Goal: Task Accomplishment & Management: Manage account settings

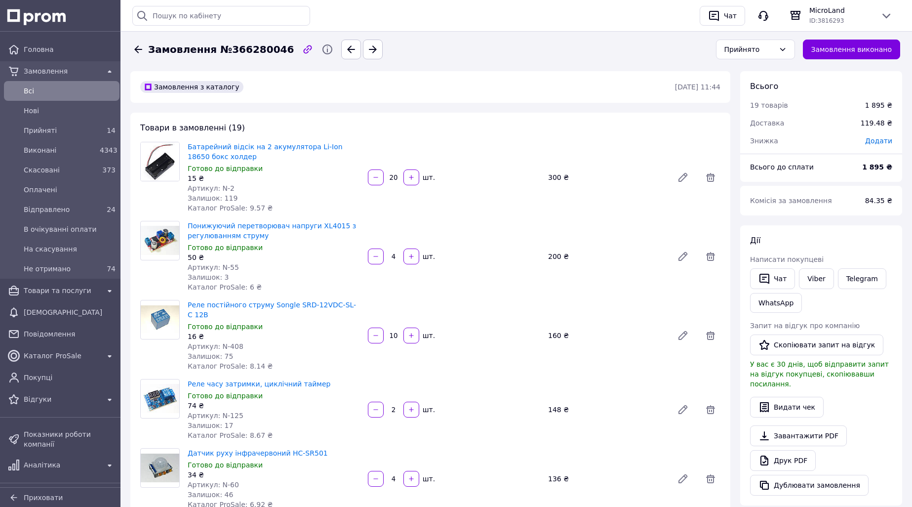
scroll to position [1382, 0]
click at [100, 129] on div "14" at bounding box center [108, 130] width 16 height 10
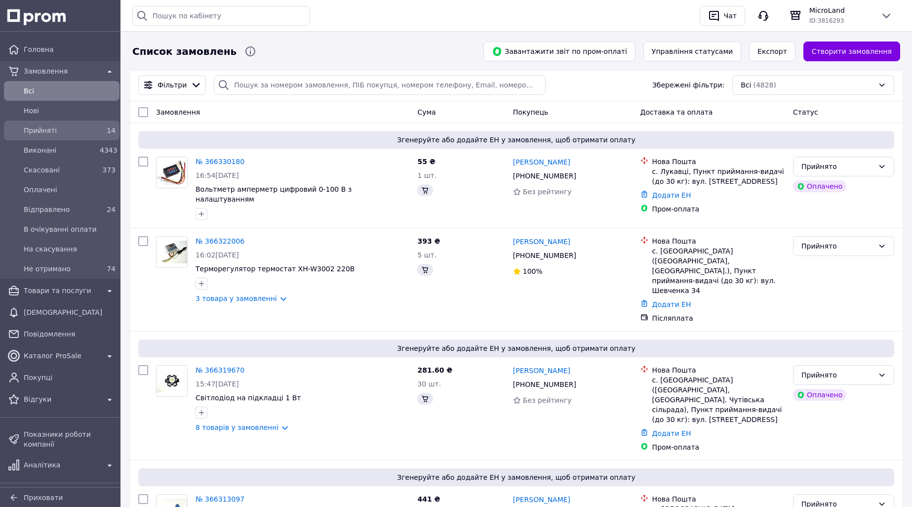
click at [105, 124] on div "14" at bounding box center [108, 130] width 20 height 14
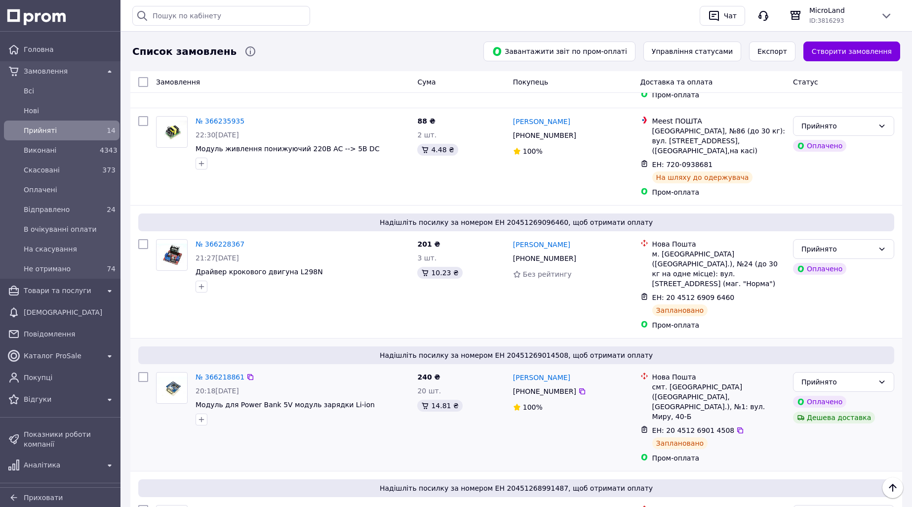
scroll to position [1137, 0]
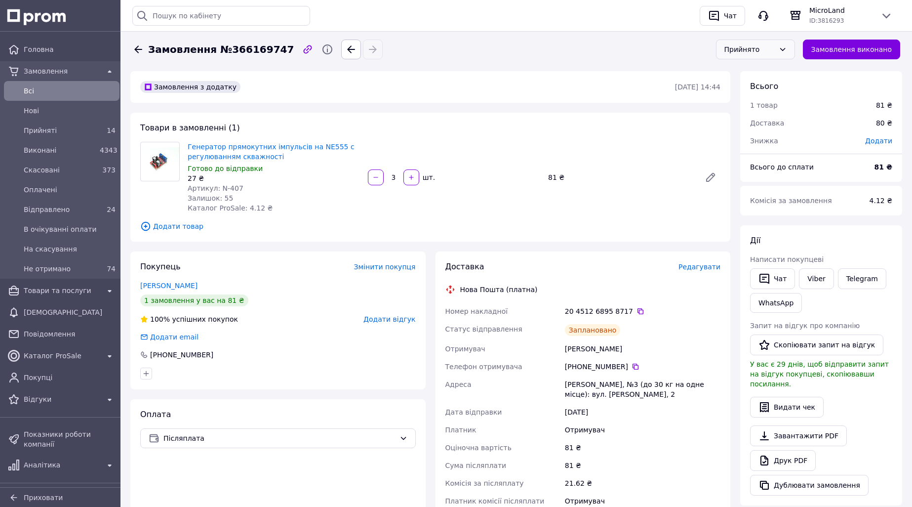
click at [763, 47] on div "Прийнято" at bounding box center [749, 49] width 50 height 11
click at [757, 125] on li "Відправлено" at bounding box center [765, 124] width 78 height 18
click at [815, 281] on link "Viber" at bounding box center [816, 278] width 35 height 21
click at [637, 310] on icon at bounding box center [640, 311] width 6 height 6
click at [107, 132] on span "14" at bounding box center [111, 130] width 9 height 8
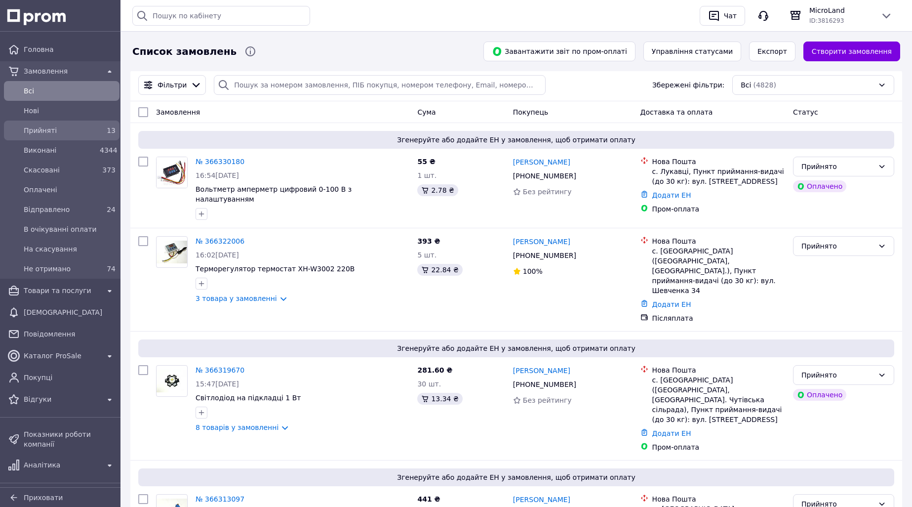
click at [104, 130] on div "13" at bounding box center [108, 130] width 16 height 10
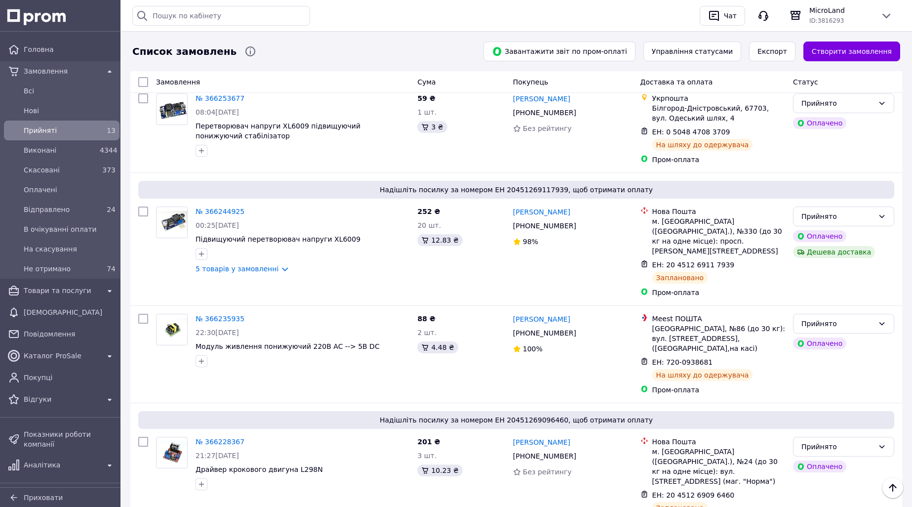
scroll to position [1049, 0]
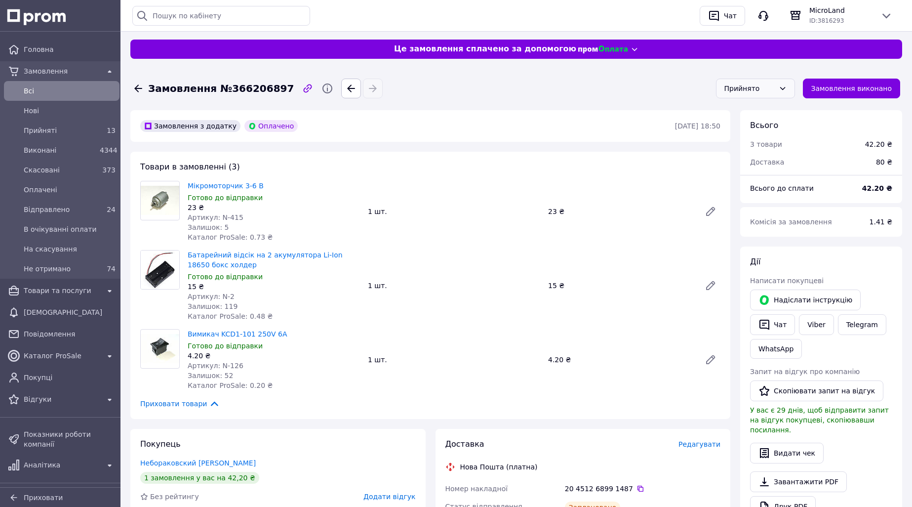
click at [752, 90] on div "Прийнято" at bounding box center [749, 88] width 50 height 11
click at [751, 163] on li "Відправлено" at bounding box center [765, 163] width 78 height 18
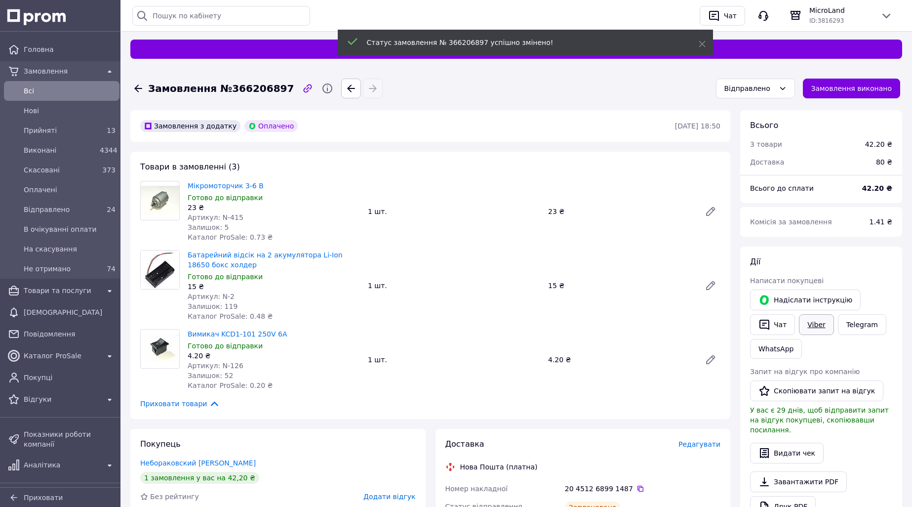
click at [811, 325] on link "Viber" at bounding box center [816, 324] width 35 height 21
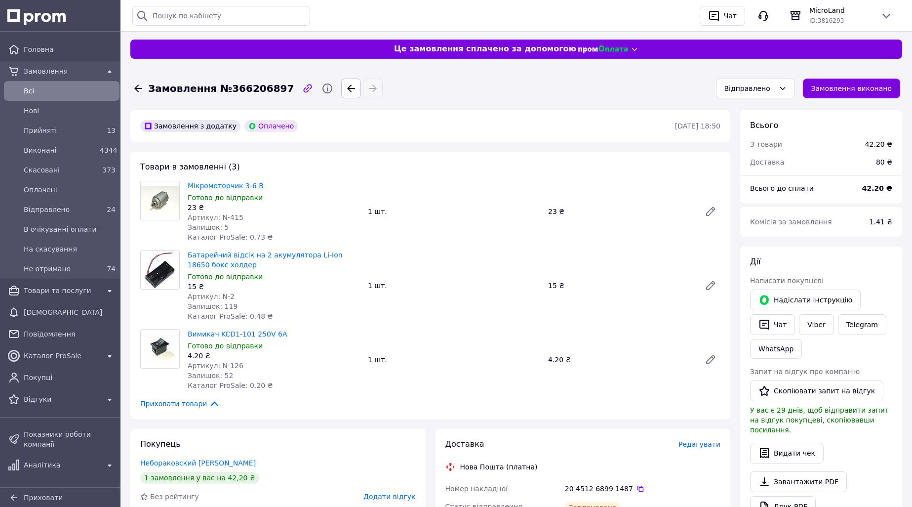
click at [237, 91] on span "Замовлення №366206897" at bounding box center [221, 88] width 146 height 14
click at [238, 91] on span "Замовлення №366206897" at bounding box center [221, 88] width 146 height 14
copy span "366206897"
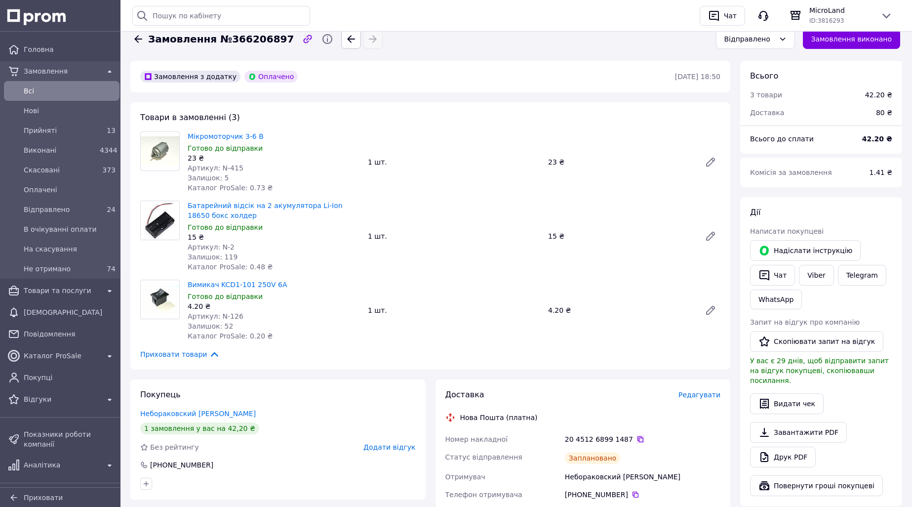
click at [636, 436] on icon at bounding box center [640, 439] width 8 height 8
click at [94, 133] on div "Прийняті" at bounding box center [60, 130] width 76 height 14
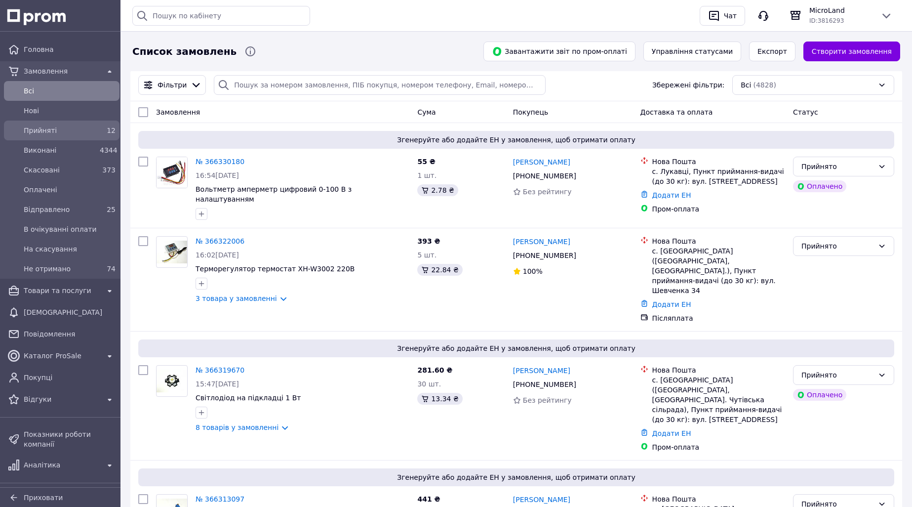
click at [93, 126] on div "Прийняті" at bounding box center [60, 130] width 76 height 14
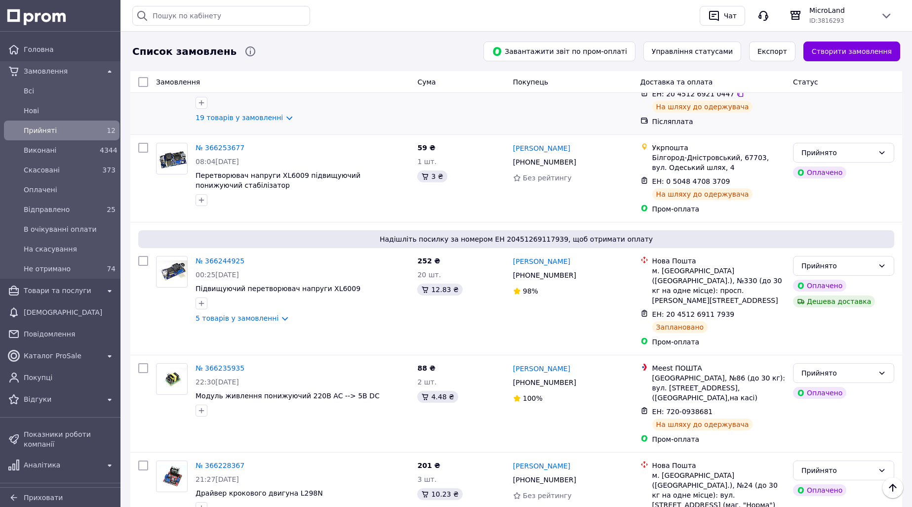
scroll to position [901, 0]
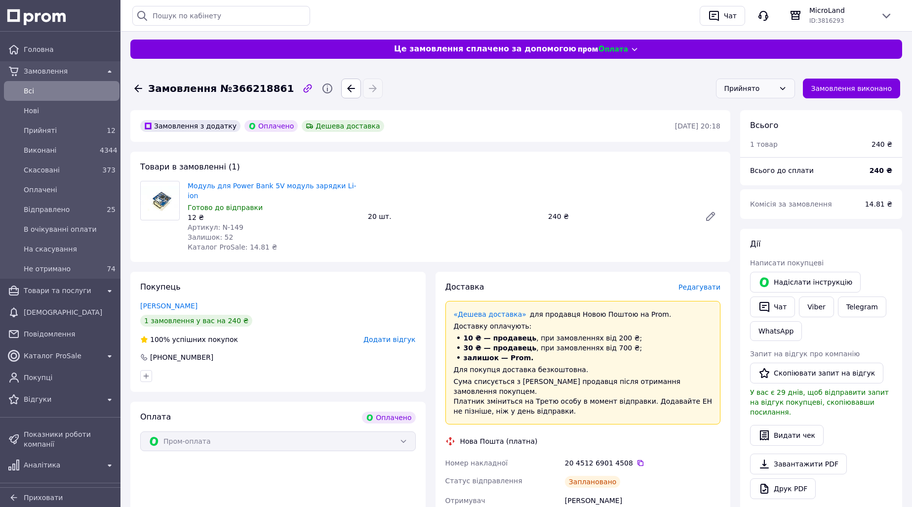
click at [761, 87] on div "Прийнято" at bounding box center [749, 88] width 50 height 11
click at [761, 165] on li "Відправлено" at bounding box center [765, 163] width 78 height 18
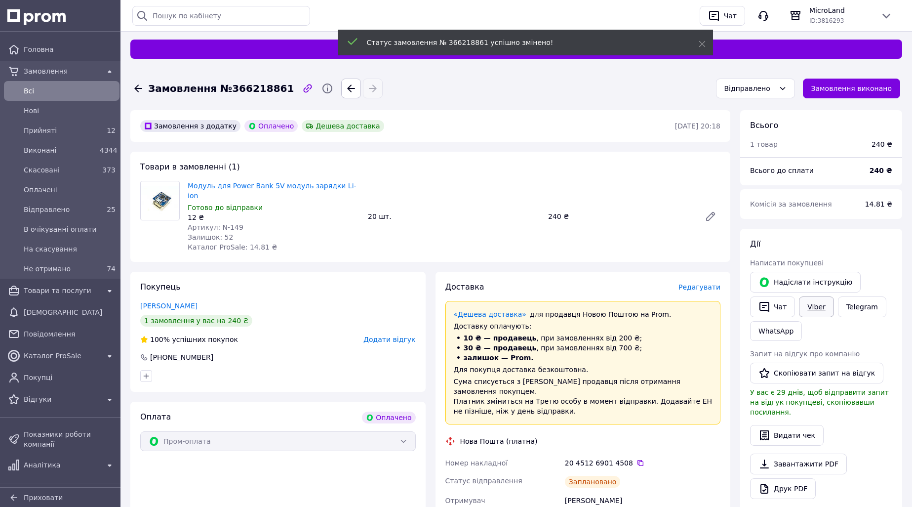
click at [813, 308] on link "Viber" at bounding box center [816, 306] width 35 height 21
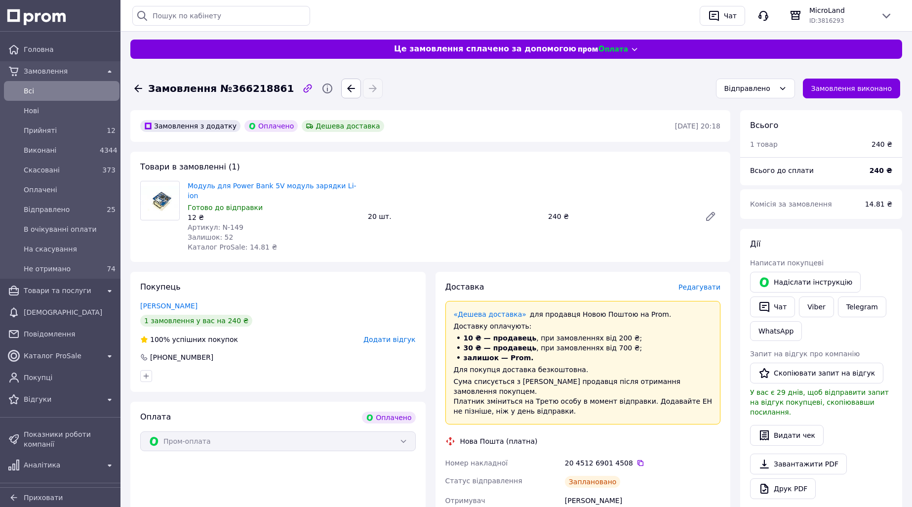
click at [252, 88] on span "Замовлення №366218861" at bounding box center [221, 88] width 146 height 14
copy span "366218861"
click at [636, 459] on icon at bounding box center [640, 463] width 8 height 8
click at [71, 133] on span "Прийняті" at bounding box center [60, 130] width 72 height 10
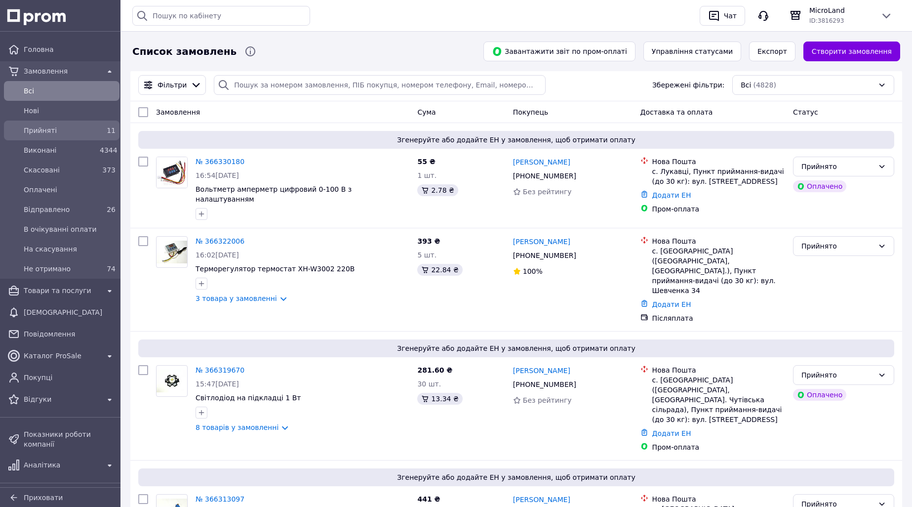
click at [90, 129] on span "Прийняті" at bounding box center [60, 130] width 72 height 10
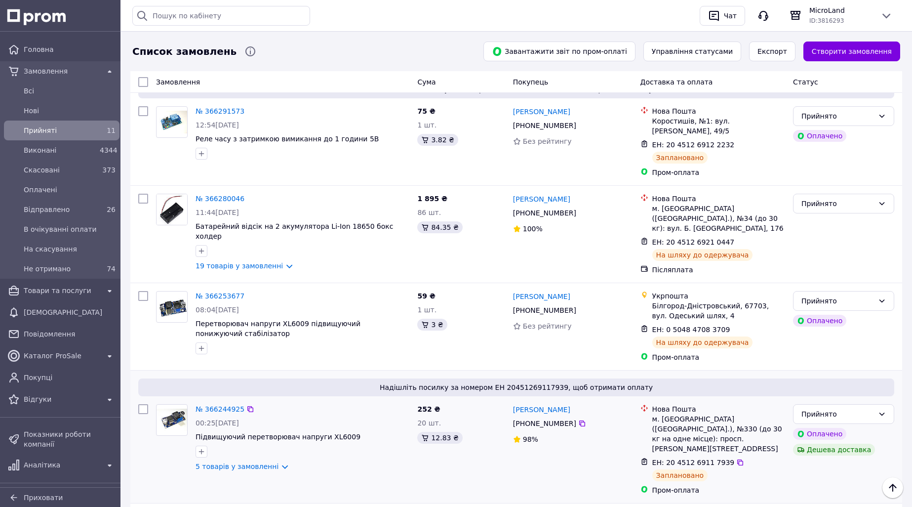
scroll to position [778, 0]
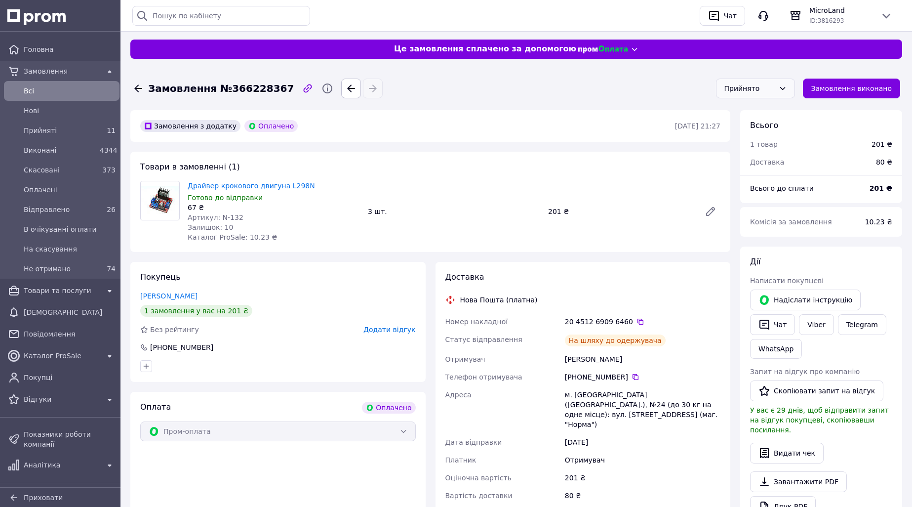
click at [753, 89] on div "Прийнято" at bounding box center [749, 88] width 50 height 11
click at [757, 167] on li "Відправлено" at bounding box center [765, 163] width 78 height 18
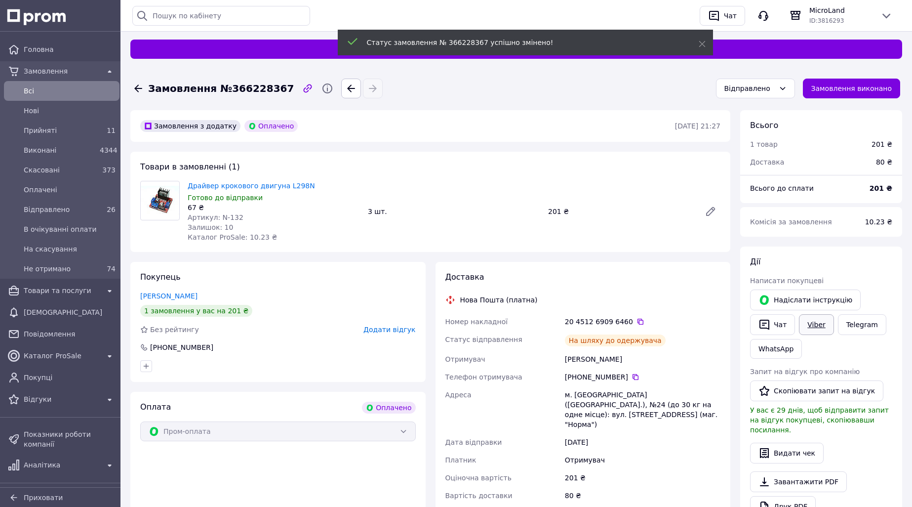
click at [811, 328] on link "Viber" at bounding box center [816, 324] width 35 height 21
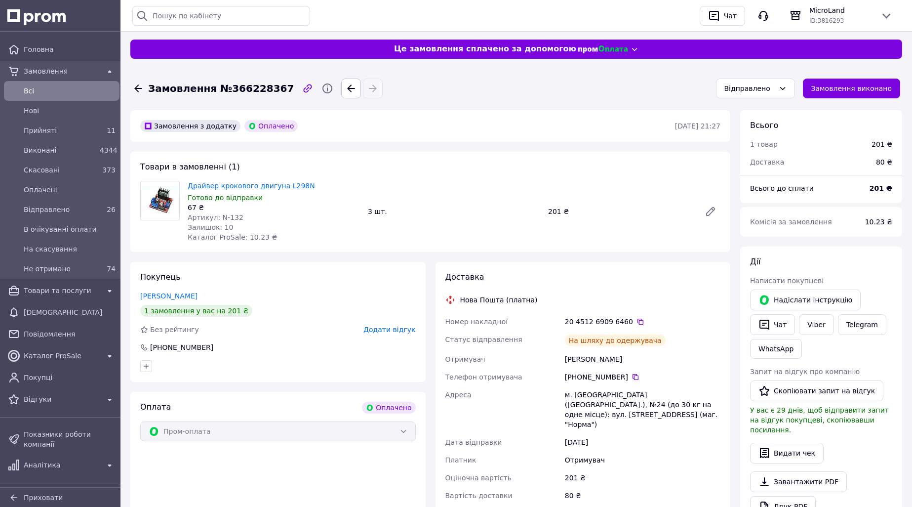
click at [255, 91] on span "Замовлення №366228367" at bounding box center [221, 88] width 146 height 14
copy span "366228367"
click at [636, 318] on icon at bounding box center [640, 321] width 8 height 8
click at [92, 126] on span "Прийняті" at bounding box center [60, 130] width 72 height 10
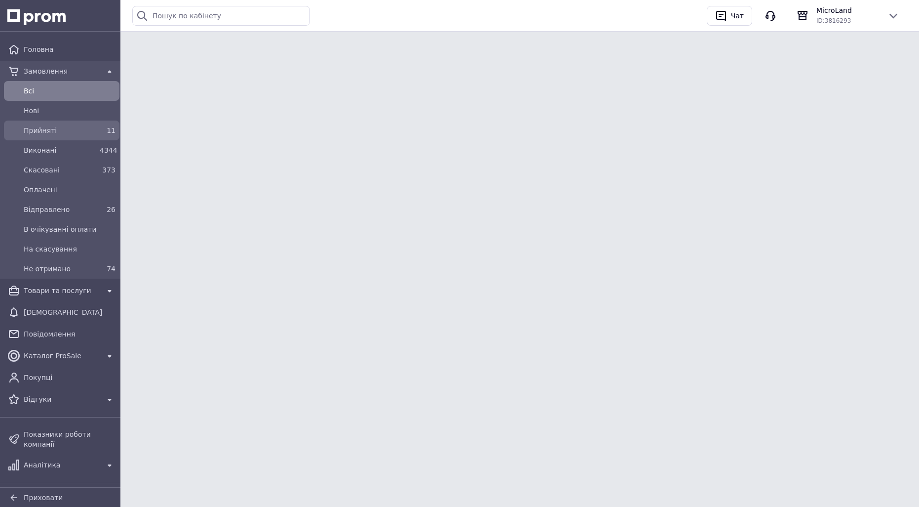
click at [100, 130] on div "11" at bounding box center [108, 130] width 16 height 10
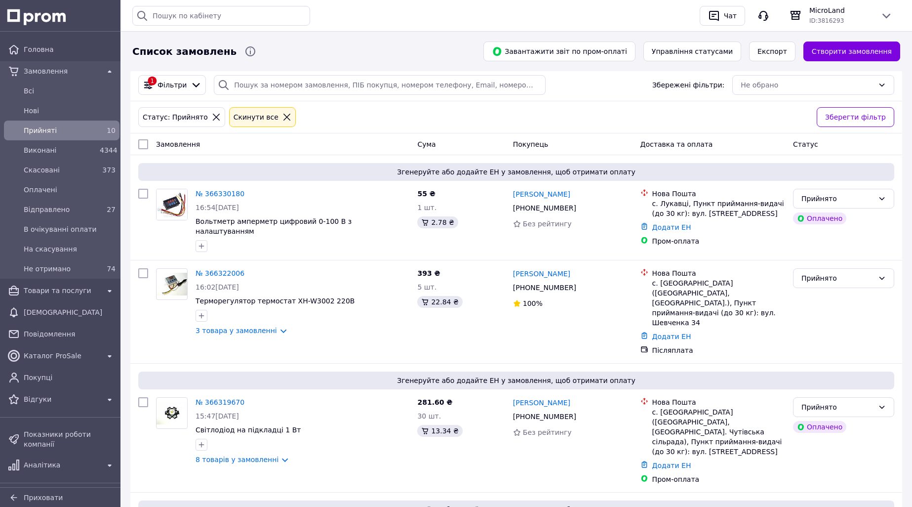
click at [101, 128] on div "10" at bounding box center [108, 130] width 16 height 10
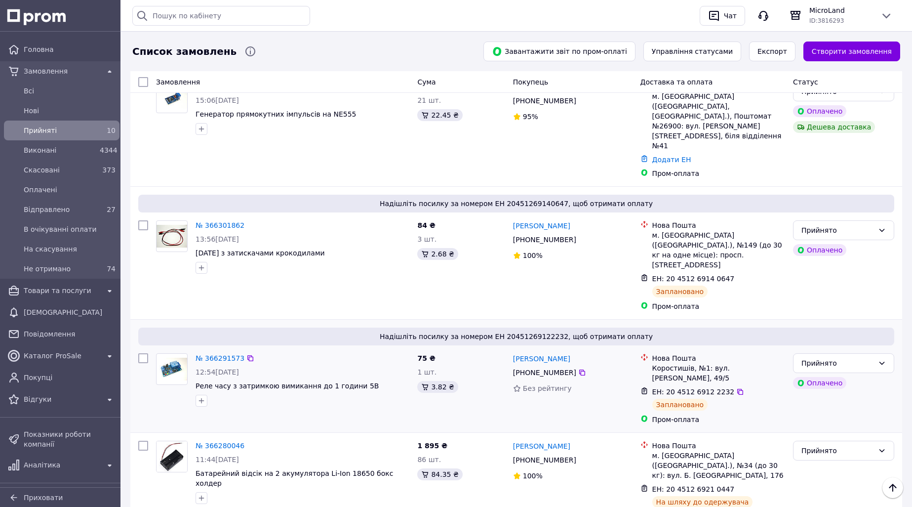
scroll to position [680, 0]
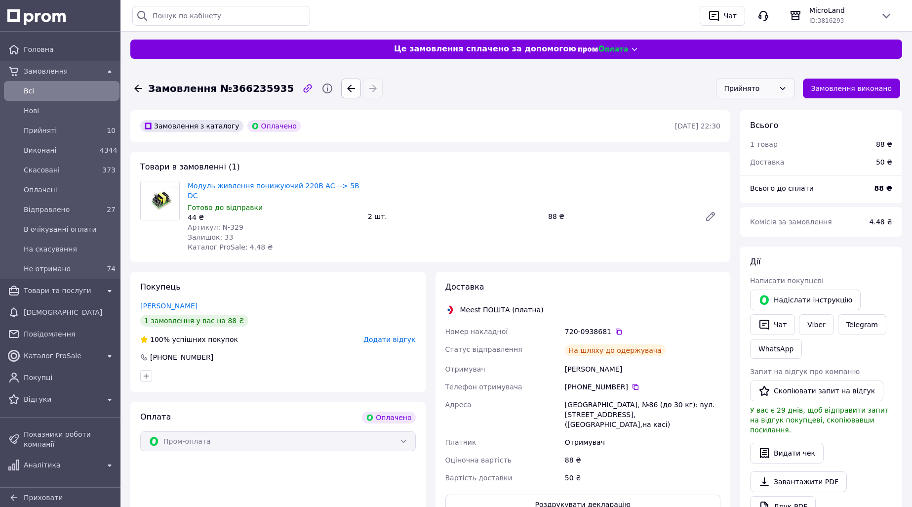
click at [761, 92] on div "Прийнято" at bounding box center [749, 88] width 50 height 11
click at [759, 160] on li "Відправлено" at bounding box center [765, 163] width 78 height 18
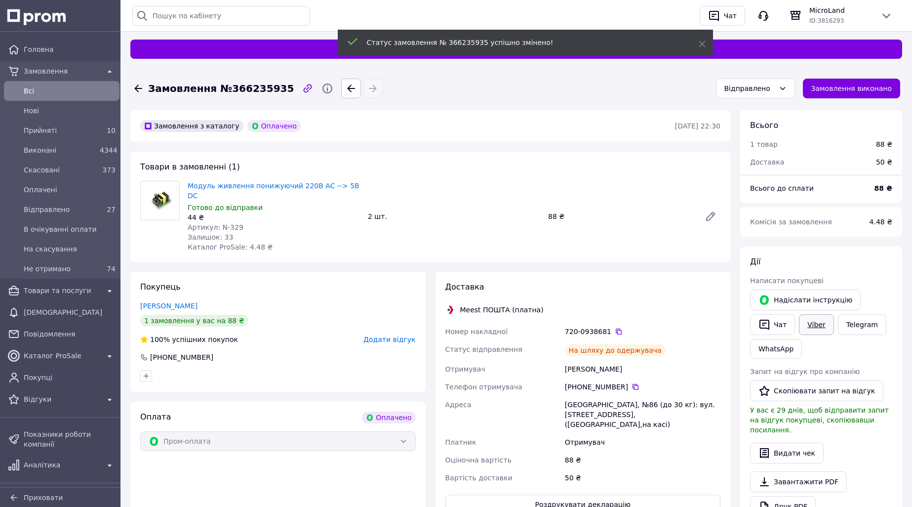
click at [821, 326] on link "Viber" at bounding box center [816, 324] width 35 height 21
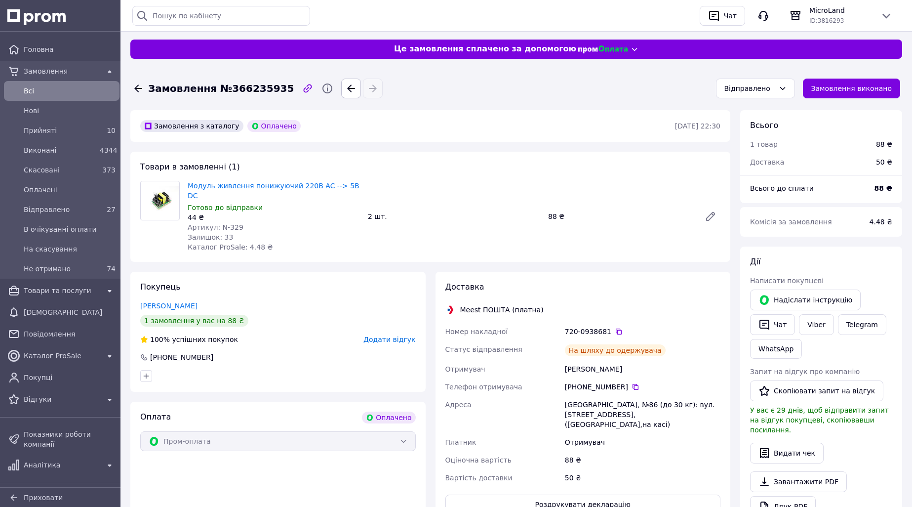
click at [271, 85] on span "Замовлення №366235935" at bounding box center [221, 88] width 146 height 14
copy span "366235935"
click at [615, 327] on icon at bounding box center [619, 331] width 8 height 8
click at [90, 133] on span "Прийняті" at bounding box center [60, 130] width 72 height 10
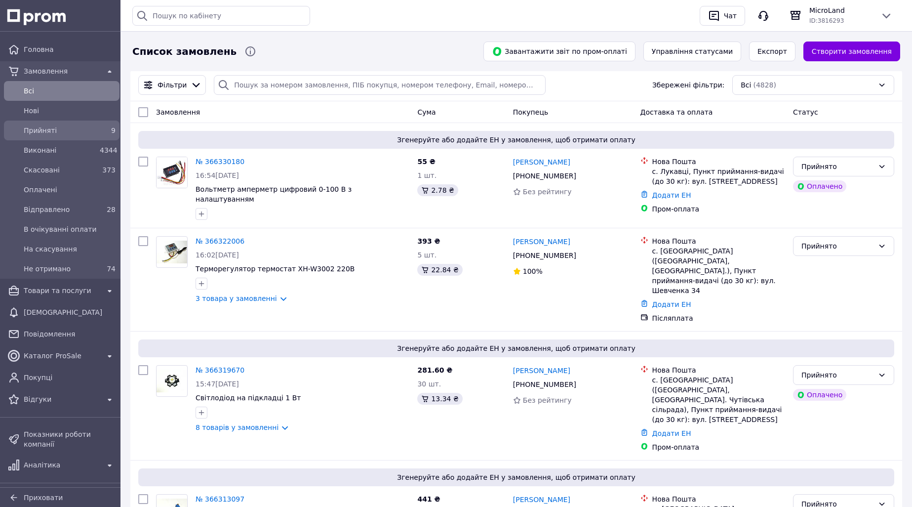
click at [98, 133] on div "9" at bounding box center [108, 130] width 20 height 14
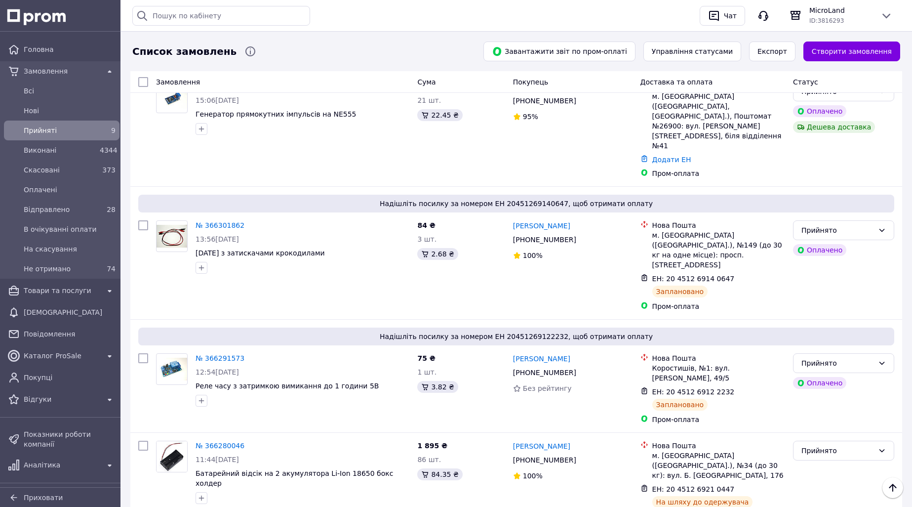
scroll to position [593, 0]
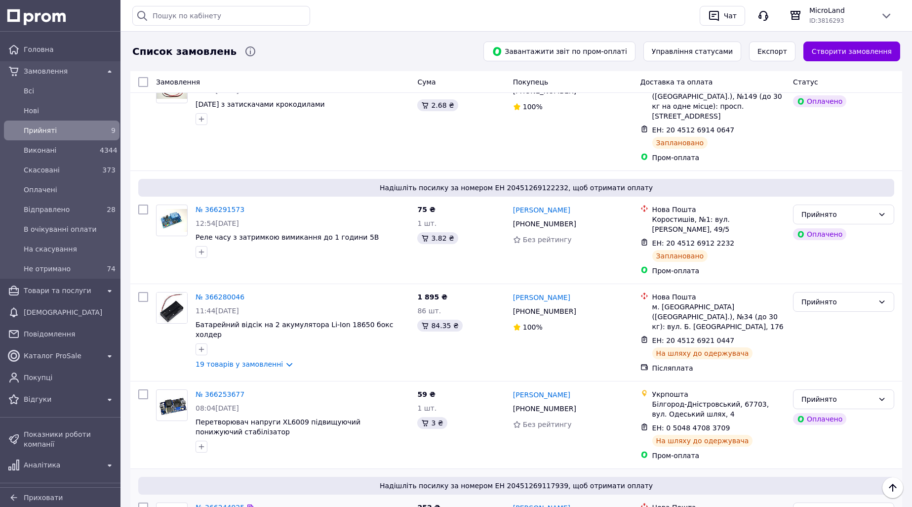
click at [221, 503] on link "№ 366244925" at bounding box center [220, 507] width 49 height 8
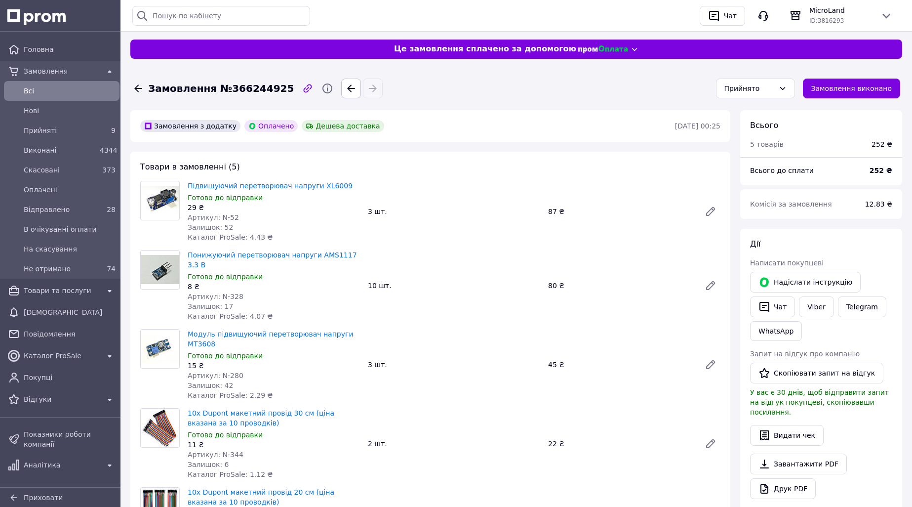
scroll to position [49, 0]
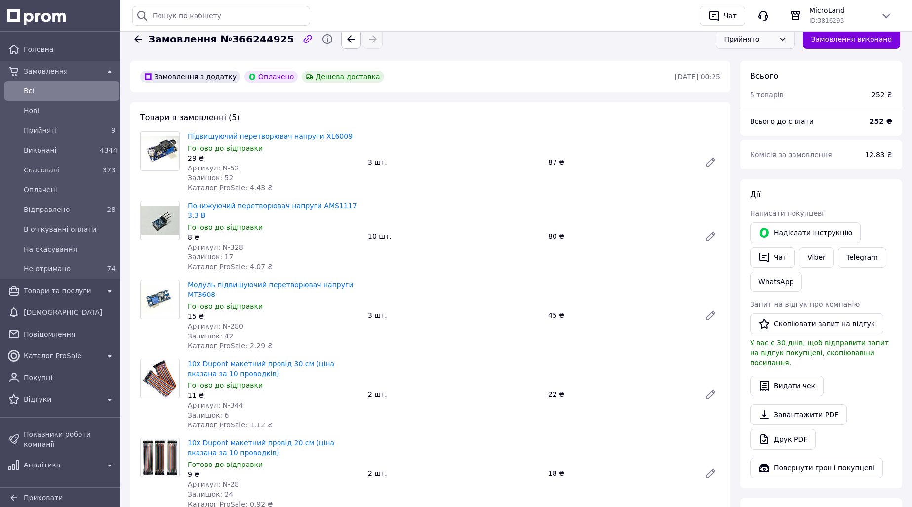
click at [757, 41] on div "Прийнято" at bounding box center [749, 39] width 50 height 11
click at [749, 111] on li "Відправлено" at bounding box center [765, 114] width 78 height 18
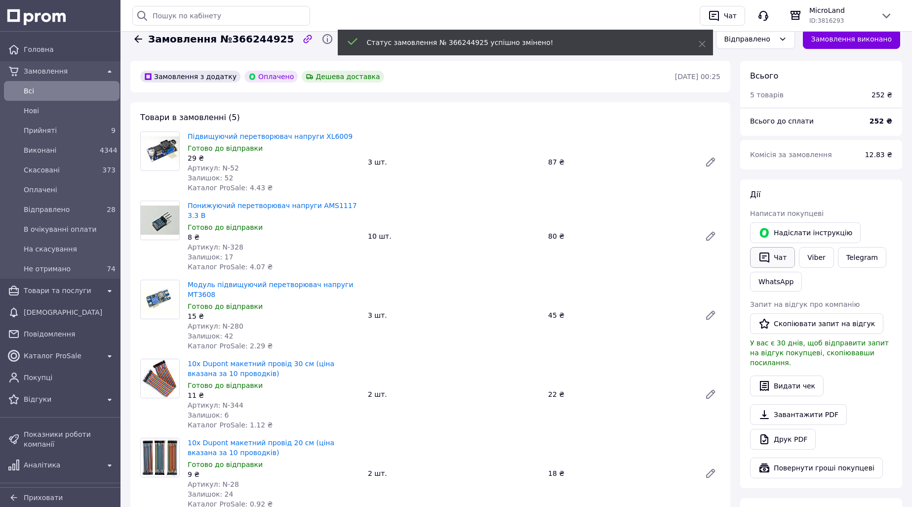
click at [771, 259] on button "Чат" at bounding box center [772, 257] width 45 height 21
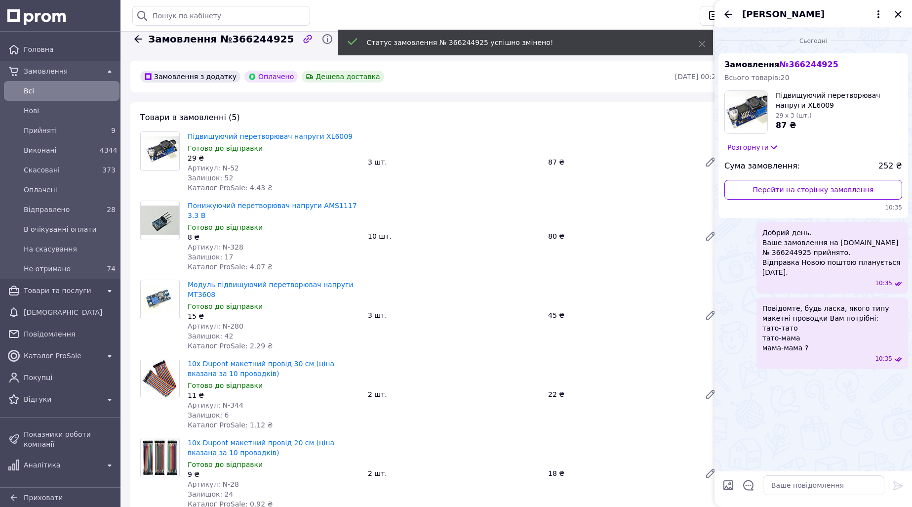
click at [729, 15] on icon "Назад" at bounding box center [728, 14] width 12 height 12
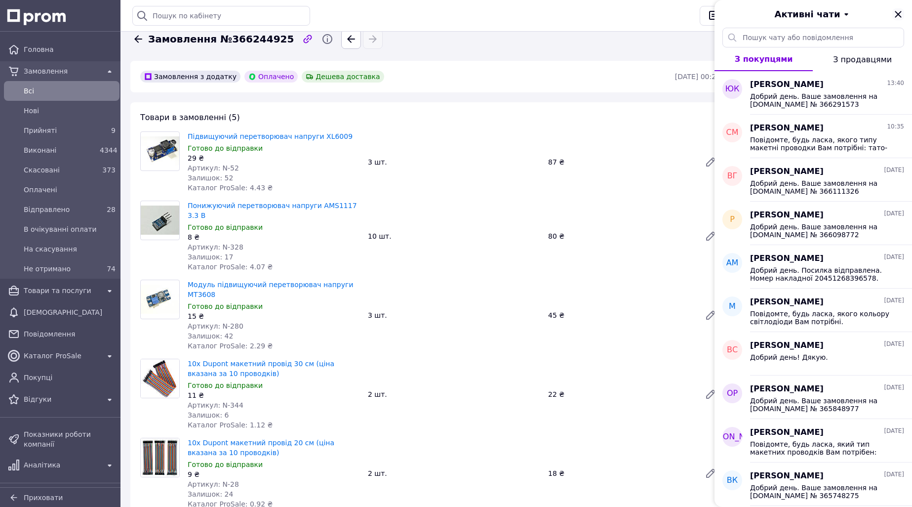
click at [899, 12] on icon "Закрити" at bounding box center [898, 14] width 12 height 12
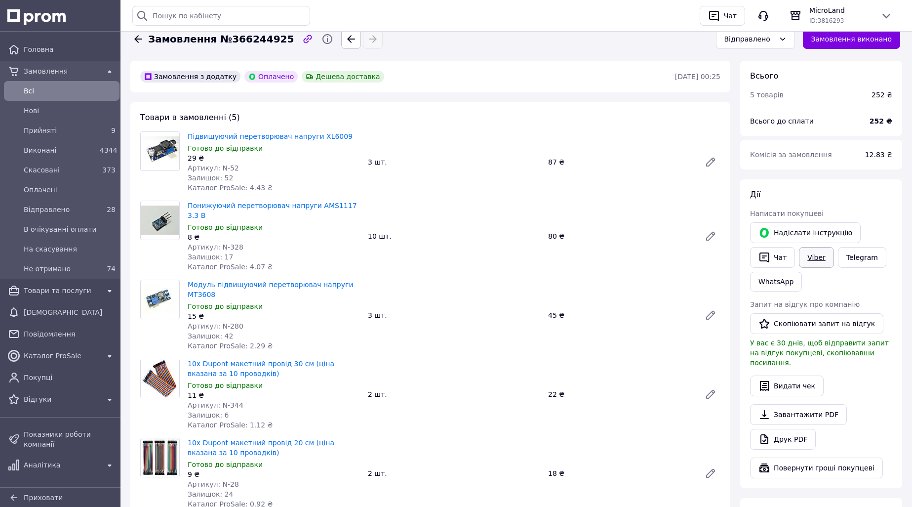
click at [817, 258] on link "Viber" at bounding box center [816, 257] width 35 height 21
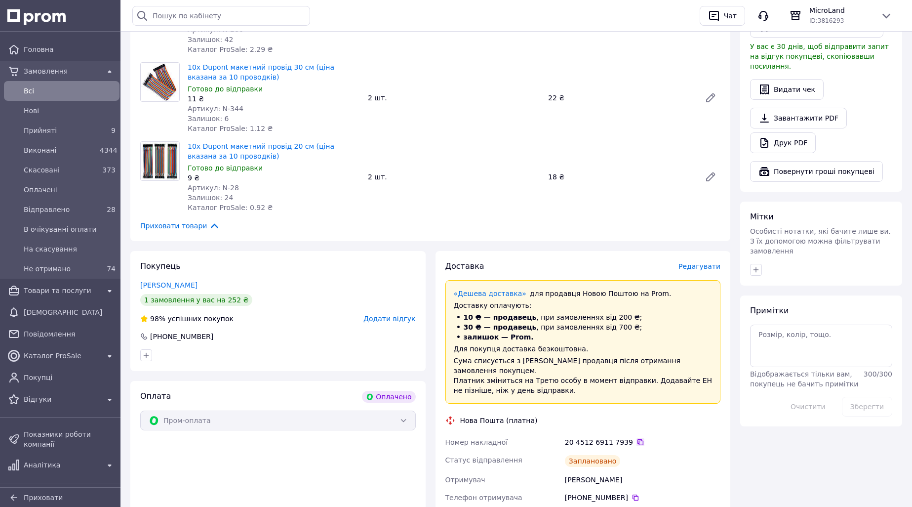
click at [636, 438] on icon at bounding box center [640, 442] width 8 height 8
click at [100, 132] on div "9" at bounding box center [108, 130] width 16 height 10
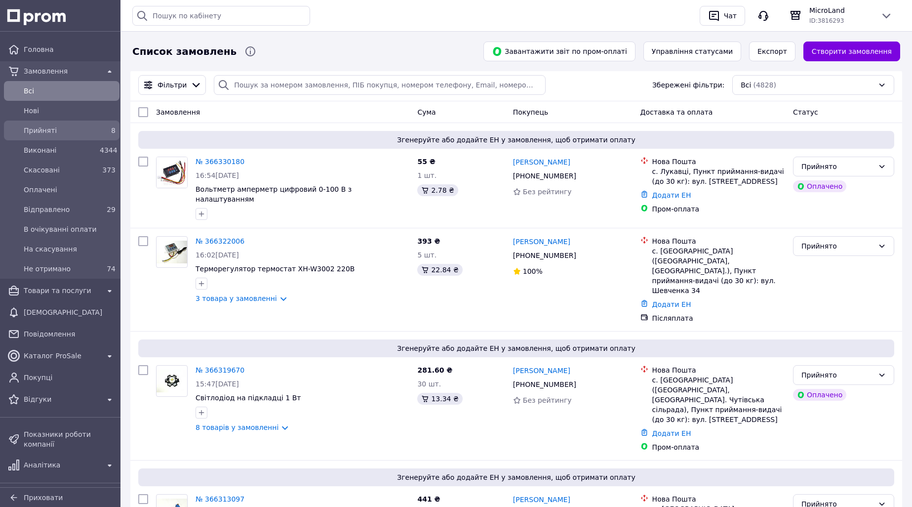
click at [100, 130] on div "8" at bounding box center [108, 130] width 16 height 10
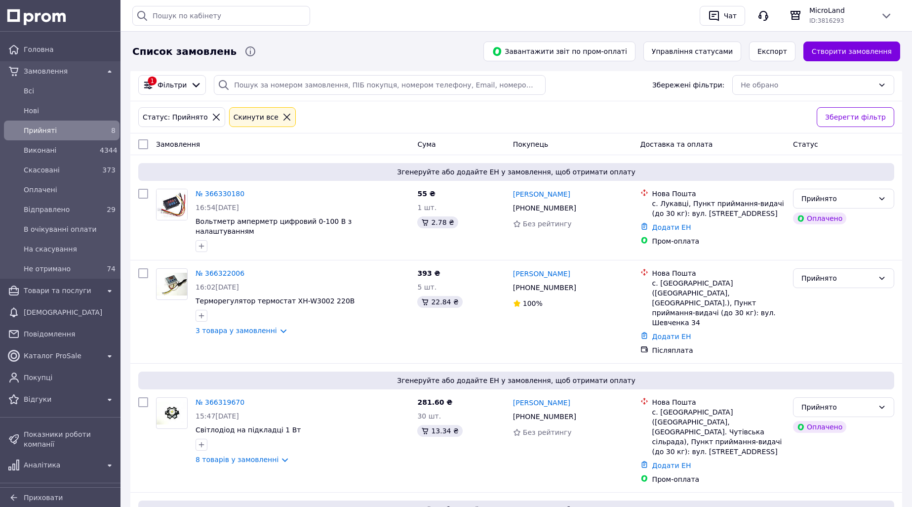
click at [100, 130] on div "8" at bounding box center [108, 130] width 16 height 10
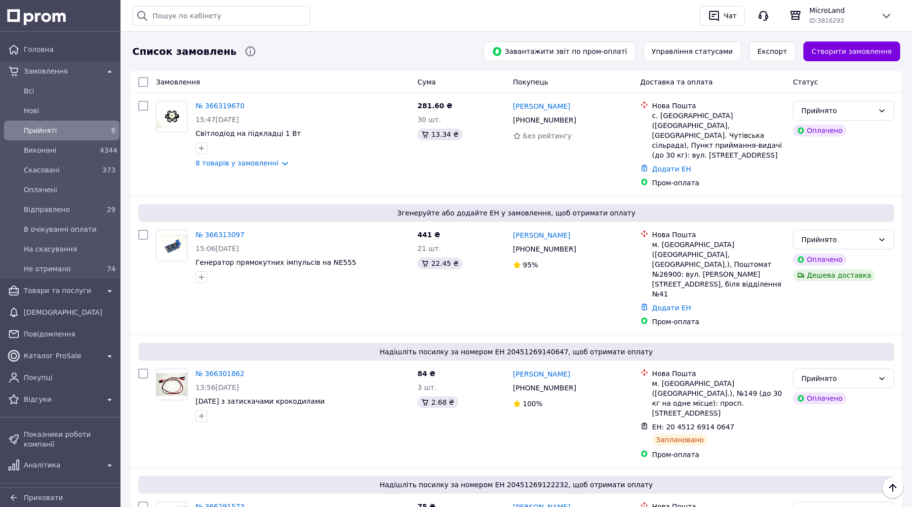
scroll to position [480, 0]
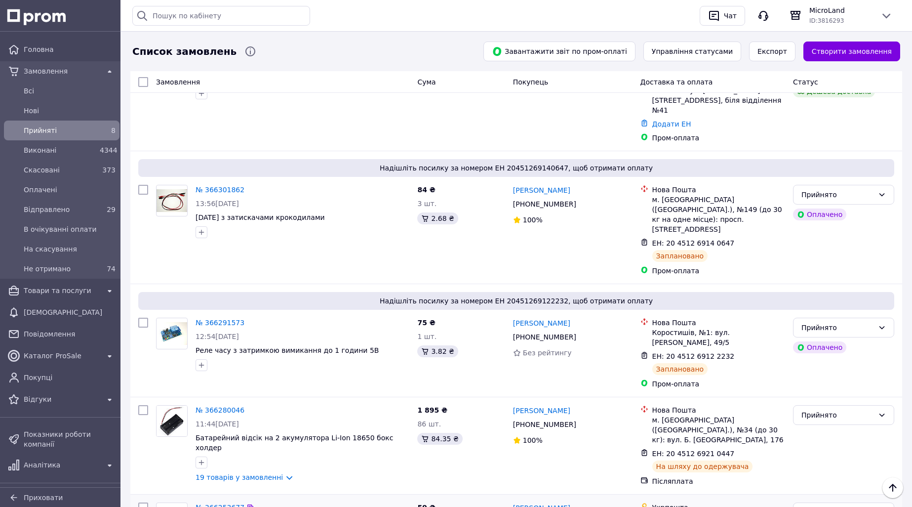
click at [218, 503] on link "№ 366253677" at bounding box center [220, 507] width 49 height 8
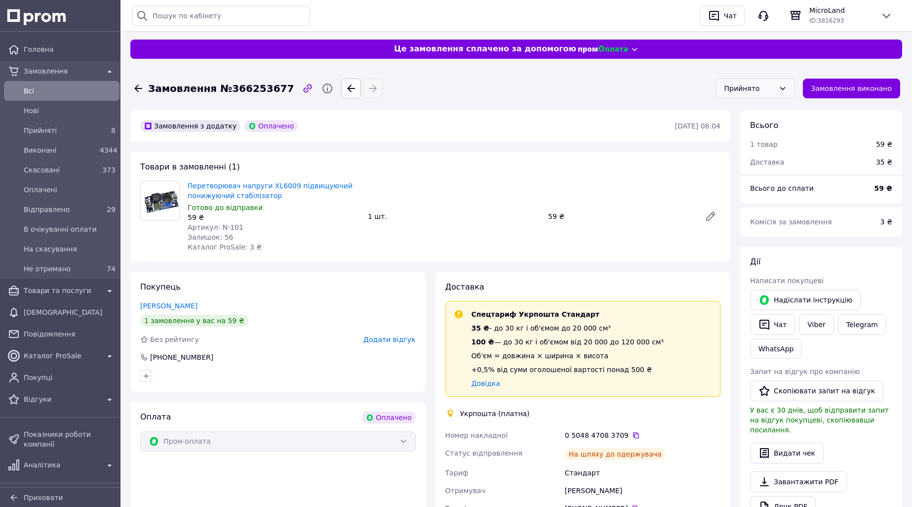
click at [744, 89] on div "Прийнято" at bounding box center [749, 88] width 50 height 11
click at [740, 162] on li "Відправлено" at bounding box center [765, 163] width 78 height 18
click at [815, 325] on link "Viber" at bounding box center [816, 324] width 35 height 21
click at [251, 86] on span "Замовлення №366253677" at bounding box center [221, 88] width 146 height 14
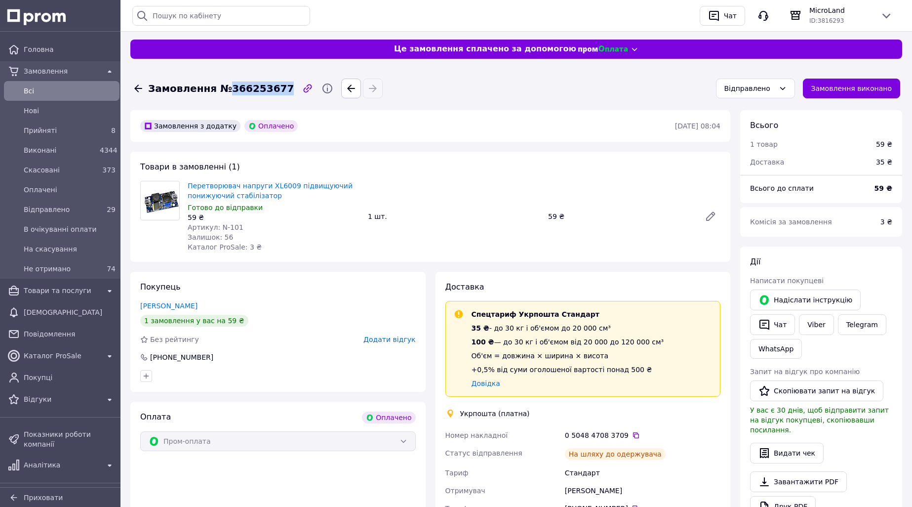
copy span "366253677"
click at [776, 320] on button "Чат" at bounding box center [772, 324] width 45 height 21
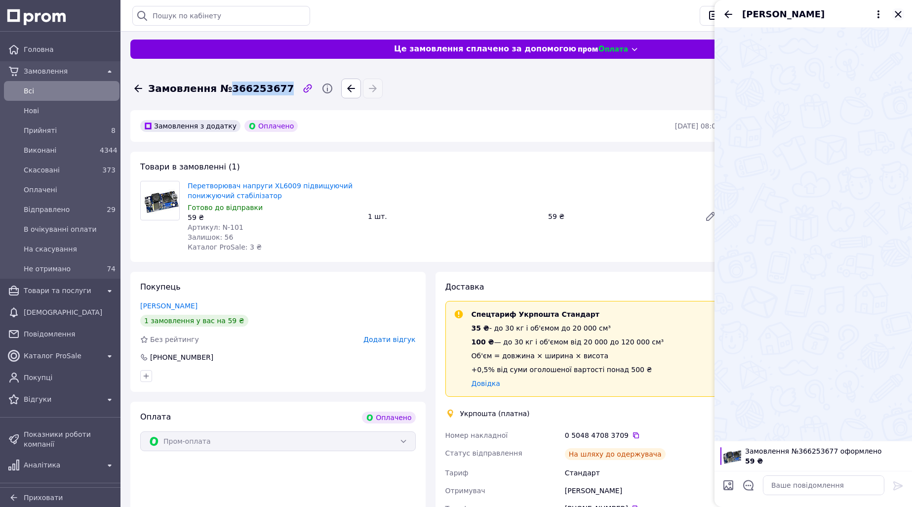
click at [899, 13] on icon "Закрити" at bounding box center [898, 14] width 6 height 6
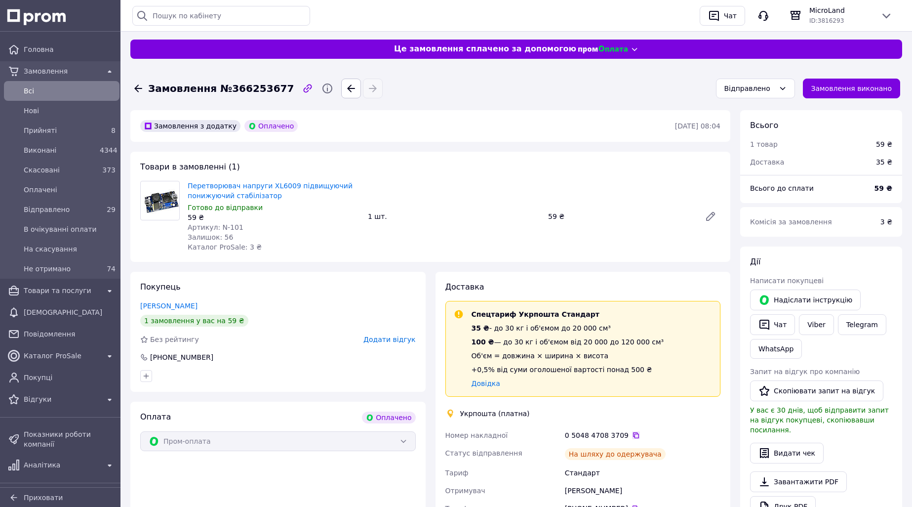
click at [632, 436] on icon at bounding box center [636, 435] width 8 height 8
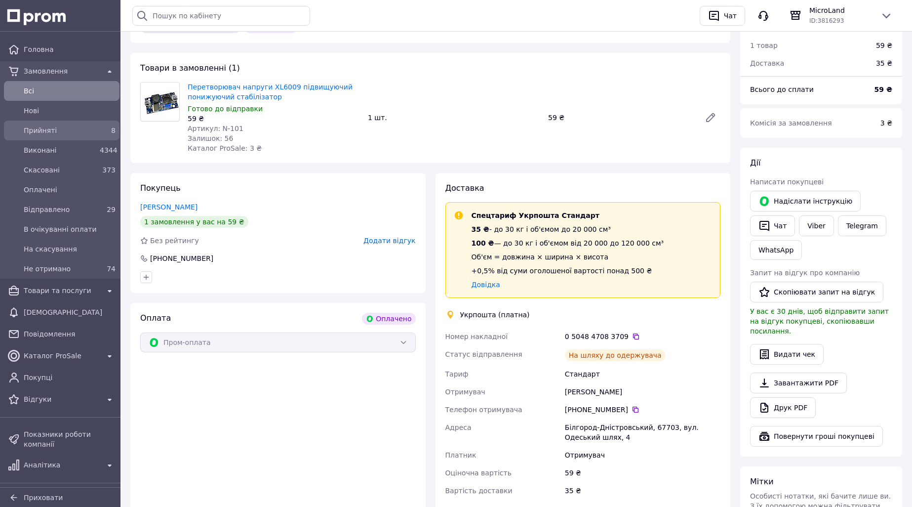
click at [89, 130] on span "Прийняті" at bounding box center [60, 130] width 72 height 10
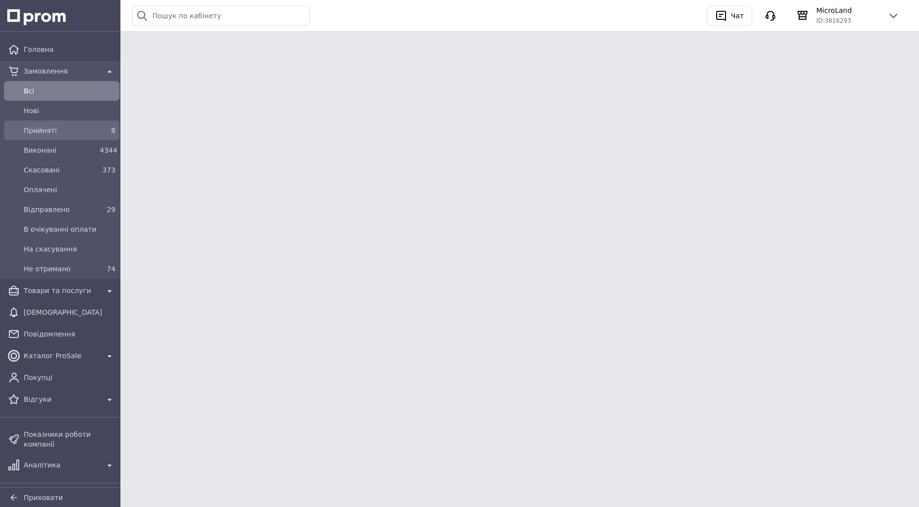
click at [98, 131] on div "8" at bounding box center [108, 130] width 20 height 14
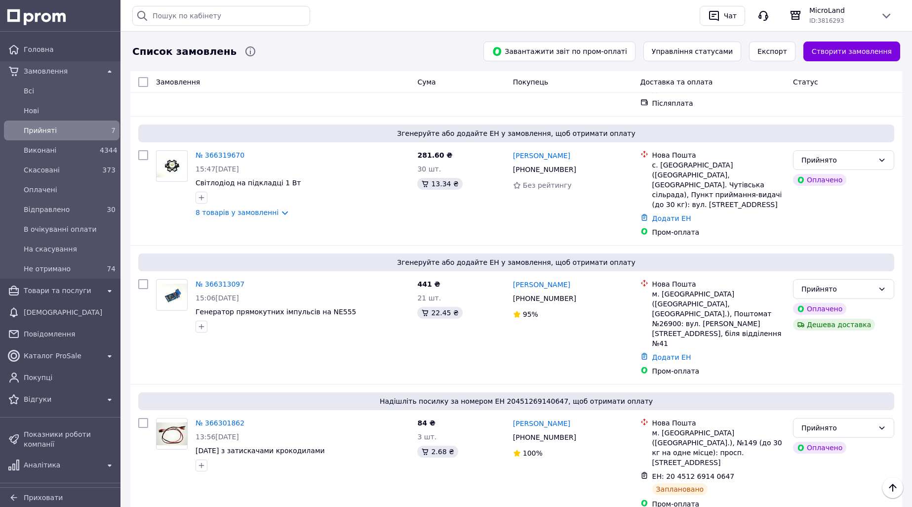
scroll to position [393, 0]
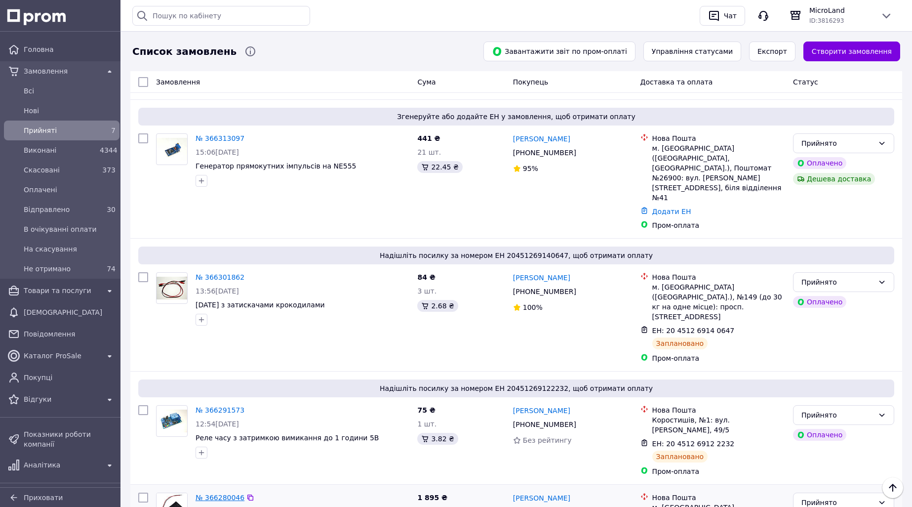
click at [219, 493] on link "№ 366280046" at bounding box center [220, 497] width 49 height 8
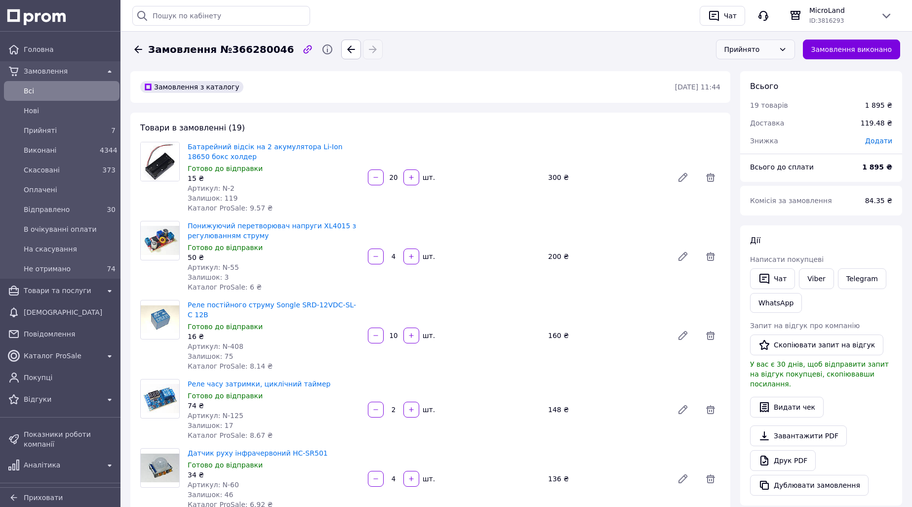
click at [743, 46] on div "Прийнято" at bounding box center [749, 49] width 50 height 11
click at [753, 123] on li "Відправлено" at bounding box center [765, 124] width 78 height 18
click at [819, 277] on link "Viber" at bounding box center [816, 278] width 35 height 21
click at [253, 49] on span "Замовлення №366280046" at bounding box center [221, 49] width 146 height 14
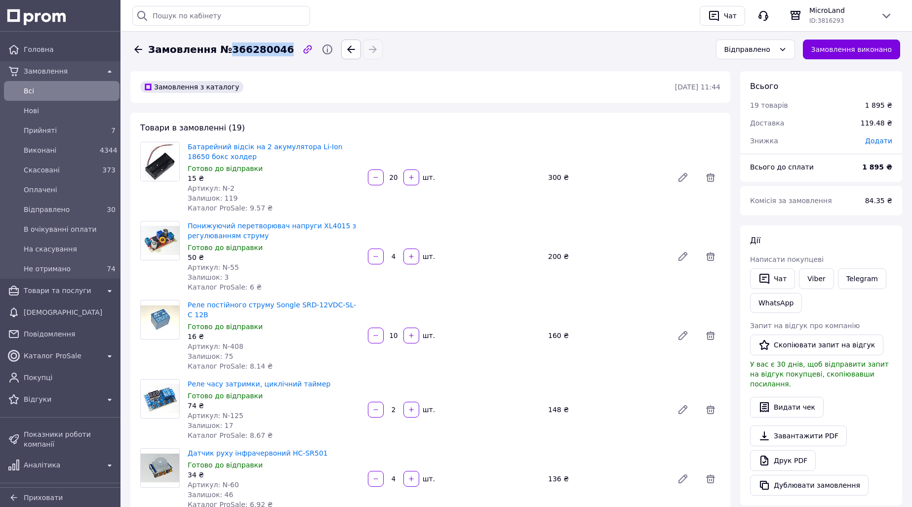
copy span "366280046"
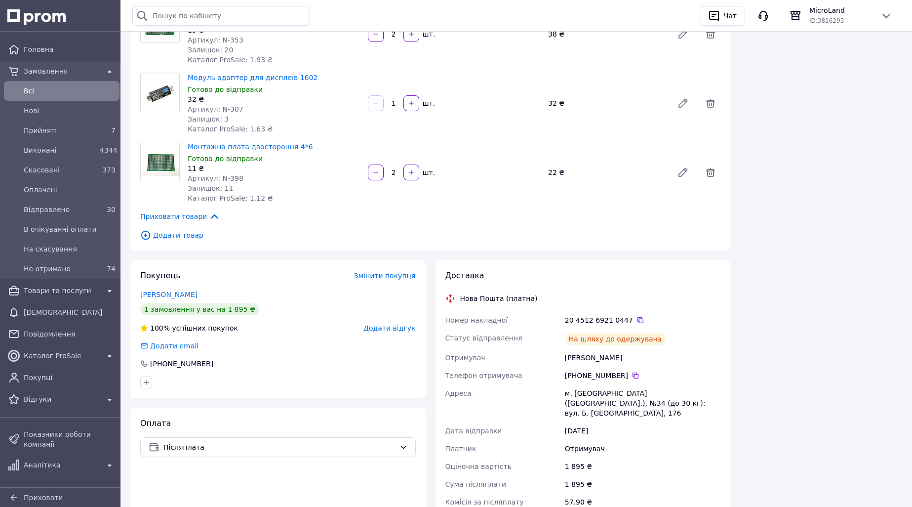
scroll to position [1481, 0]
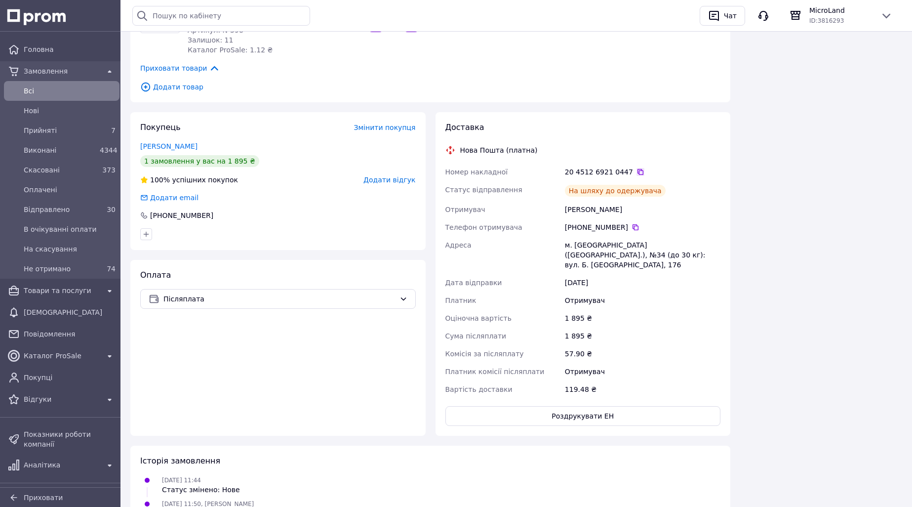
click at [636, 168] on icon at bounding box center [640, 172] width 8 height 8
click at [100, 130] on div "7" at bounding box center [108, 130] width 16 height 10
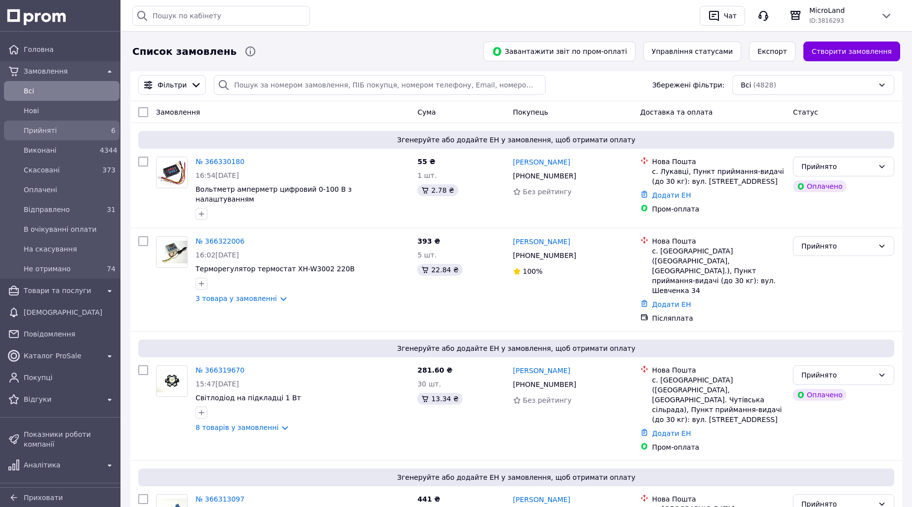
click at [100, 134] on div "6" at bounding box center [108, 130] width 16 height 10
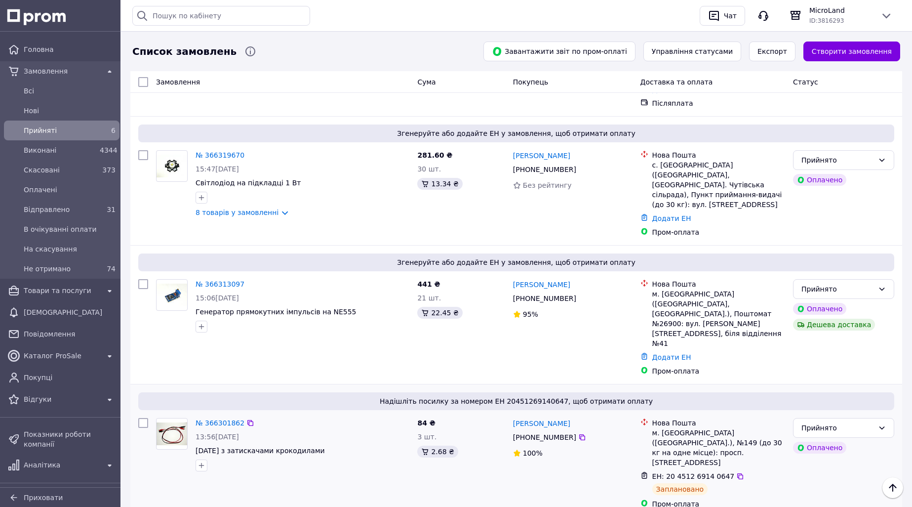
scroll to position [305, 0]
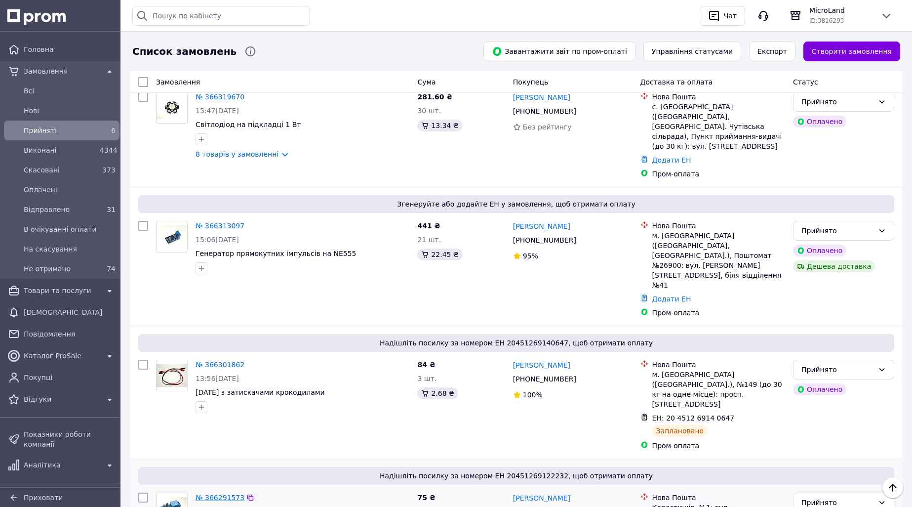
click at [224, 493] on link "№ 366291573" at bounding box center [220, 497] width 49 height 8
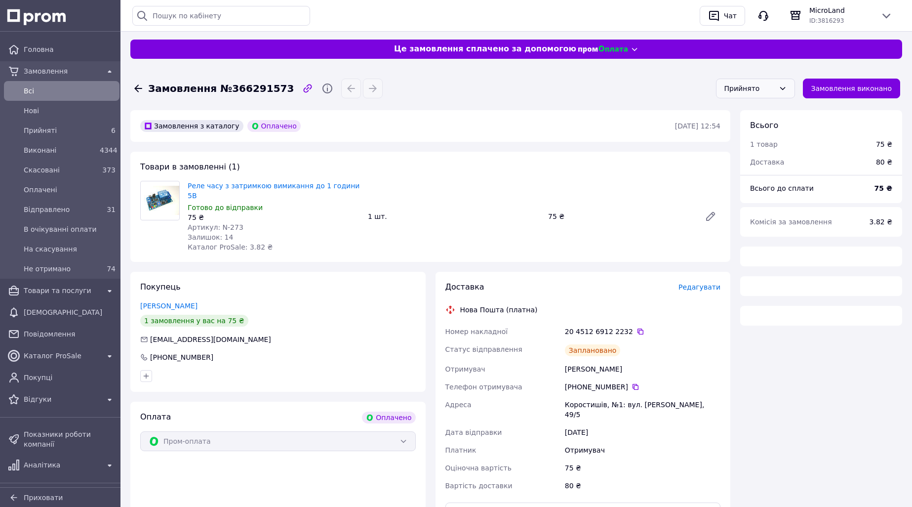
click at [760, 87] on div "Прийнято" at bounding box center [749, 88] width 50 height 11
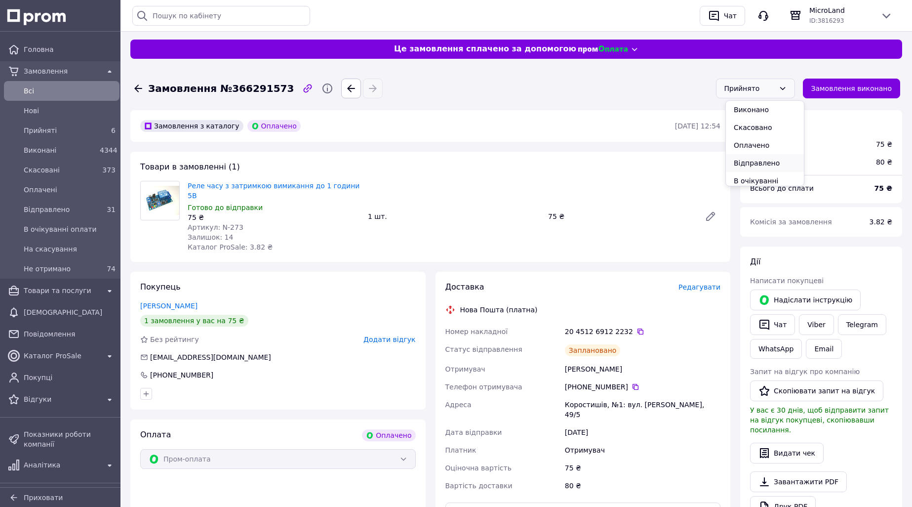
click at [755, 164] on li "Відправлено" at bounding box center [765, 163] width 78 height 18
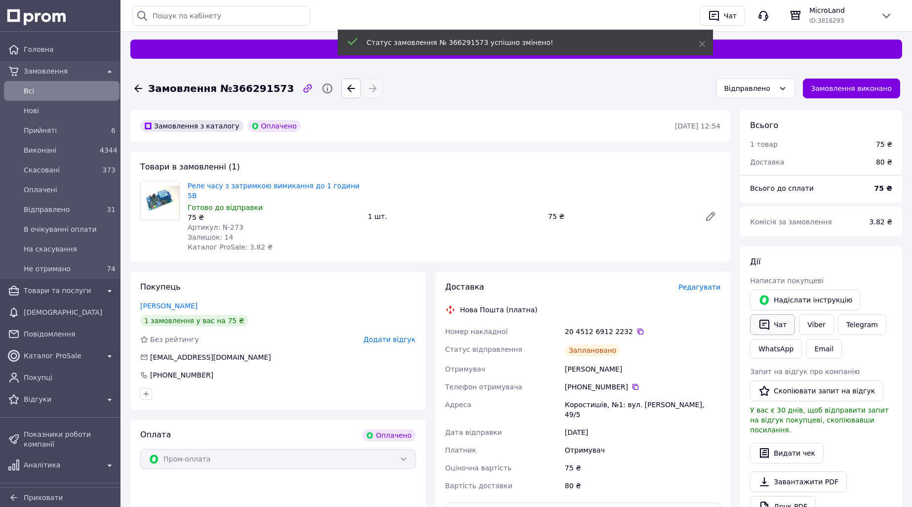
click at [771, 328] on button "Чат" at bounding box center [772, 324] width 45 height 21
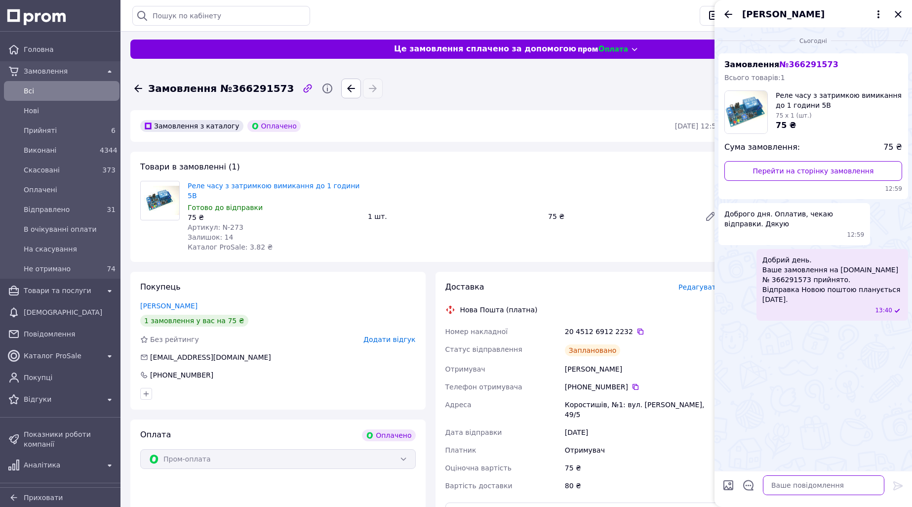
click at [777, 485] on textarea at bounding box center [823, 485] width 121 height 20
paste textarea "Добрий вечір. Ваше замовлення на [DOMAIN_NAME] № 366280046 прийнято. Посилка ві…"
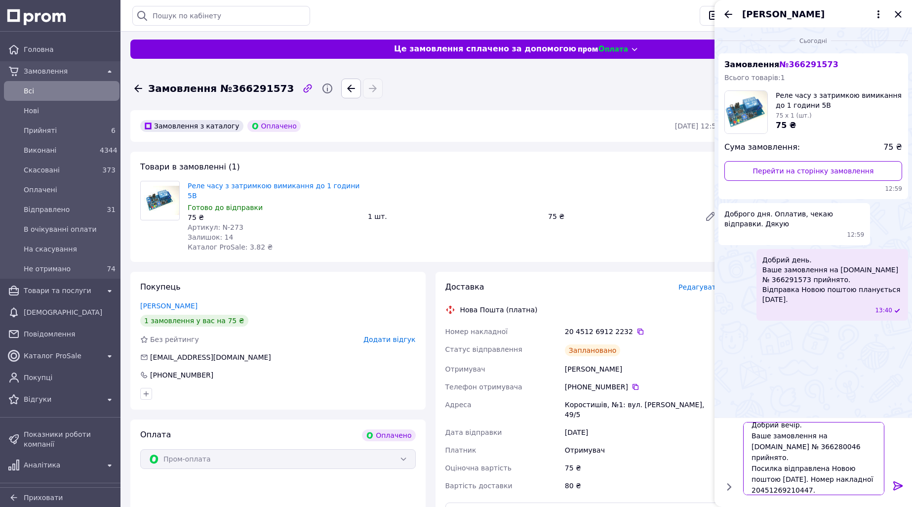
click at [767, 425] on textarea "Добрий вечір. Ваше замовлення на [DOMAIN_NAME] № 366280046 прийнято. Посилка ві…" at bounding box center [813, 458] width 141 height 73
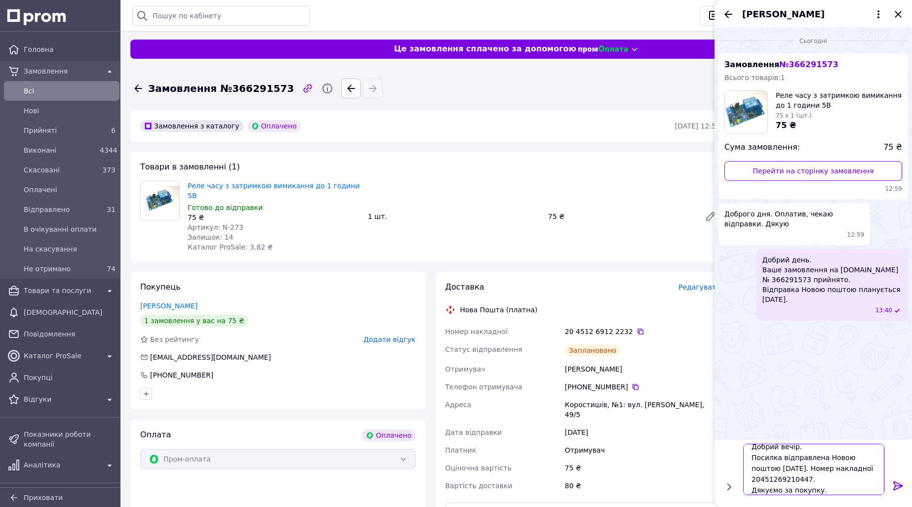
scroll to position [0, 0]
click at [636, 327] on icon at bounding box center [640, 331] width 8 height 8
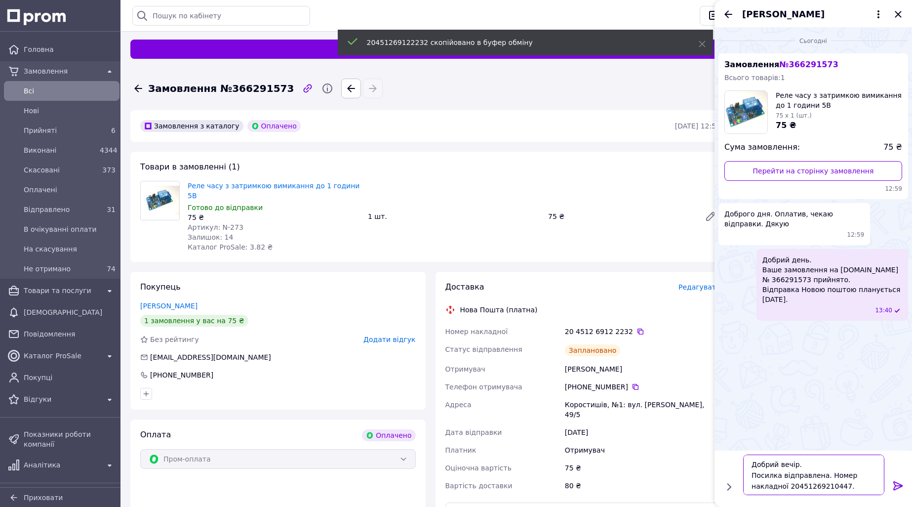
click at [825, 484] on textarea "Добрий вечір. Посилка відправлена. Номер накладної 20451269210447. Дякуємо за п…" at bounding box center [813, 474] width 141 height 40
paste textarea "20451269122232"
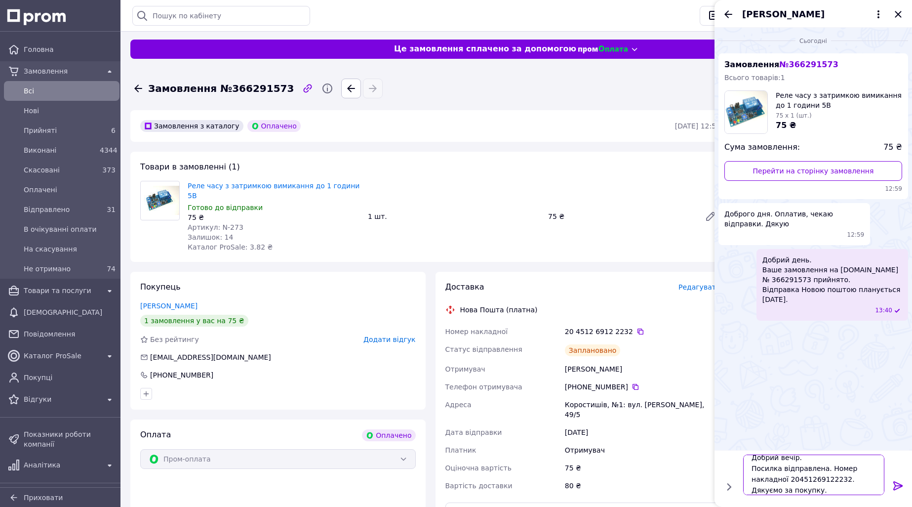
scroll to position [12, 0]
type textarea "Добрий вечір. Посилка відправлена. Номер накладної 20451269122232. Дякуємо за п…"
click at [898, 484] on icon at bounding box center [898, 485] width 12 height 12
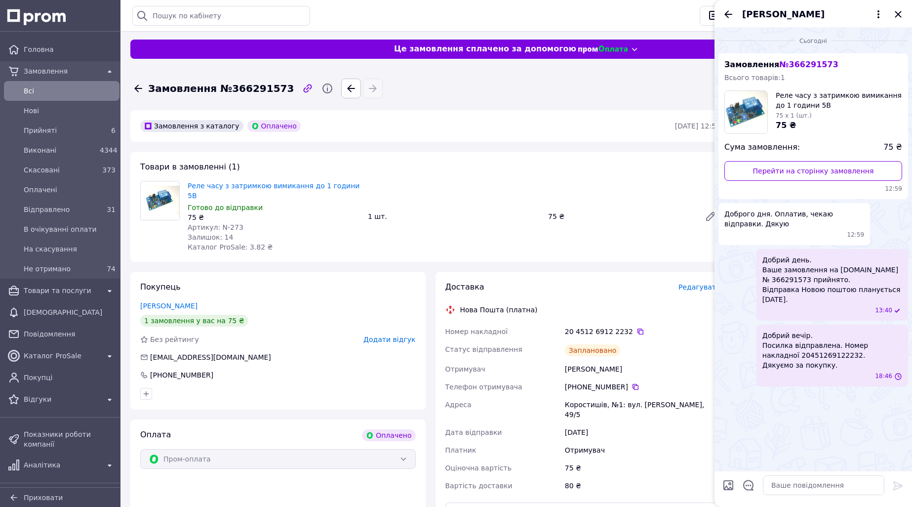
scroll to position [0, 0]
click at [897, 15] on icon "Закрити" at bounding box center [898, 14] width 6 height 6
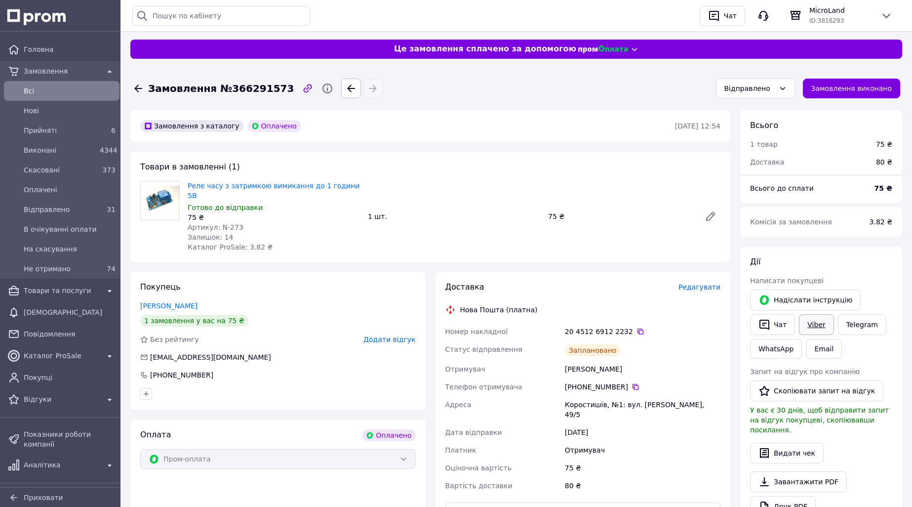
click at [809, 321] on link "Viber" at bounding box center [816, 324] width 35 height 21
click at [257, 88] on span "Замовлення №366291573" at bounding box center [221, 88] width 146 height 14
copy span "366291573"
click at [637, 328] on icon at bounding box center [640, 331] width 6 height 6
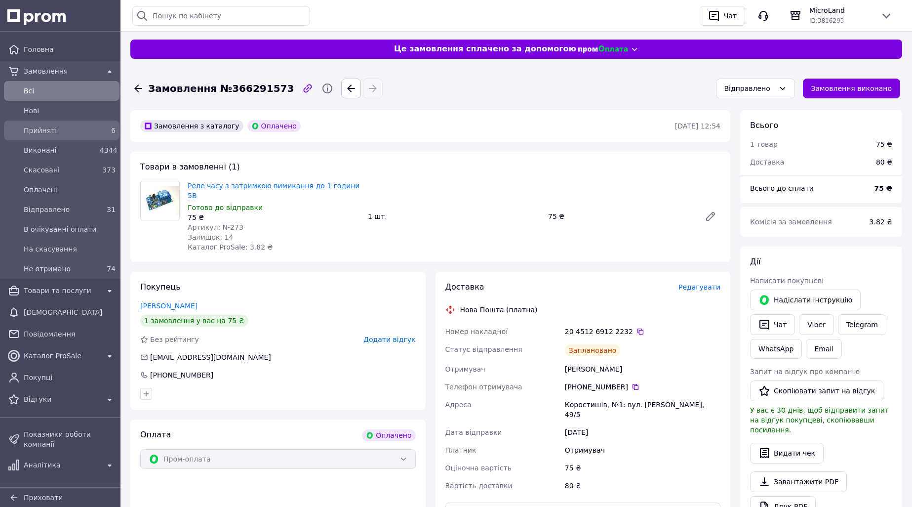
click at [105, 131] on div "6" at bounding box center [108, 130] width 16 height 10
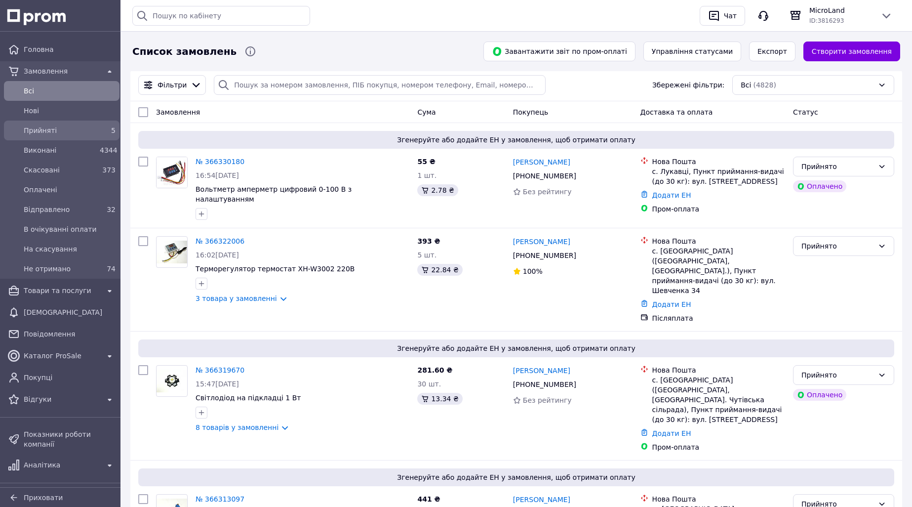
click at [100, 129] on div "5" at bounding box center [108, 130] width 16 height 10
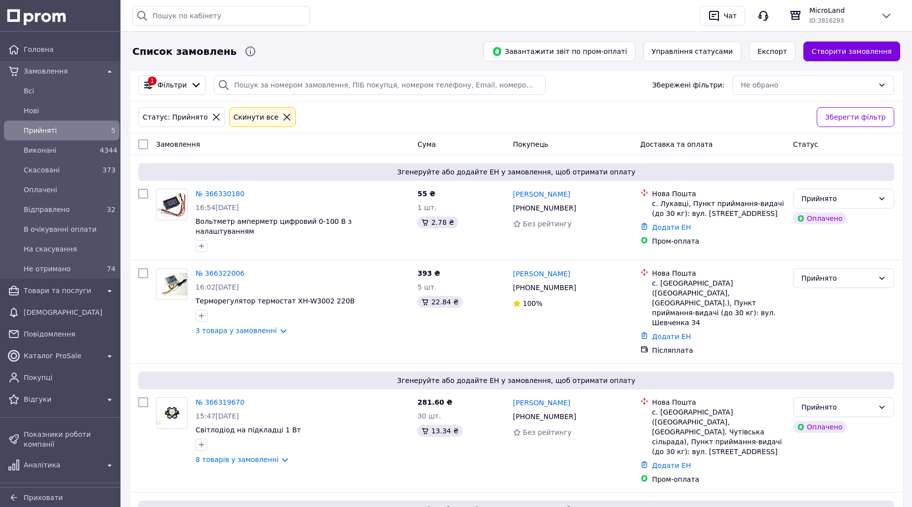
click at [100, 126] on div "5" at bounding box center [108, 130] width 16 height 10
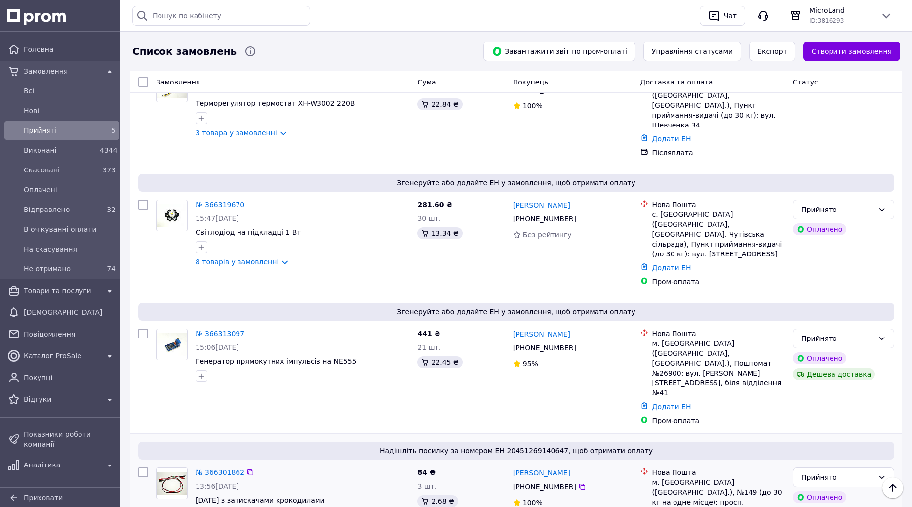
scroll to position [202, 0]
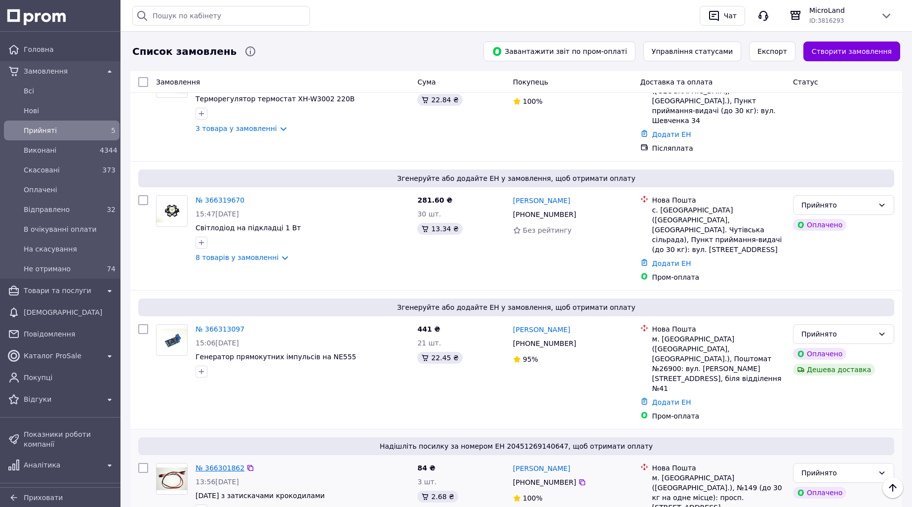
click at [215, 464] on link "№ 366301862" at bounding box center [220, 468] width 49 height 8
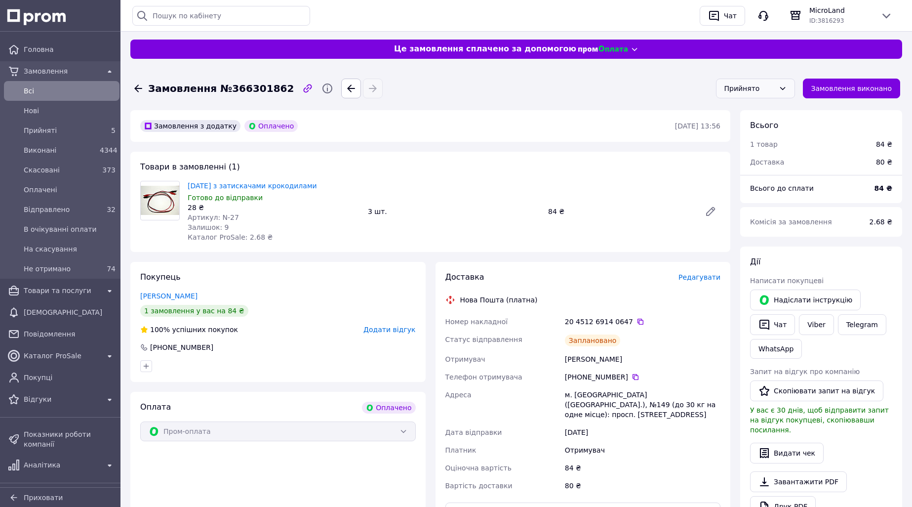
click at [764, 85] on div "Прийнято" at bounding box center [749, 88] width 50 height 11
click at [758, 163] on li "Відправлено" at bounding box center [765, 163] width 78 height 18
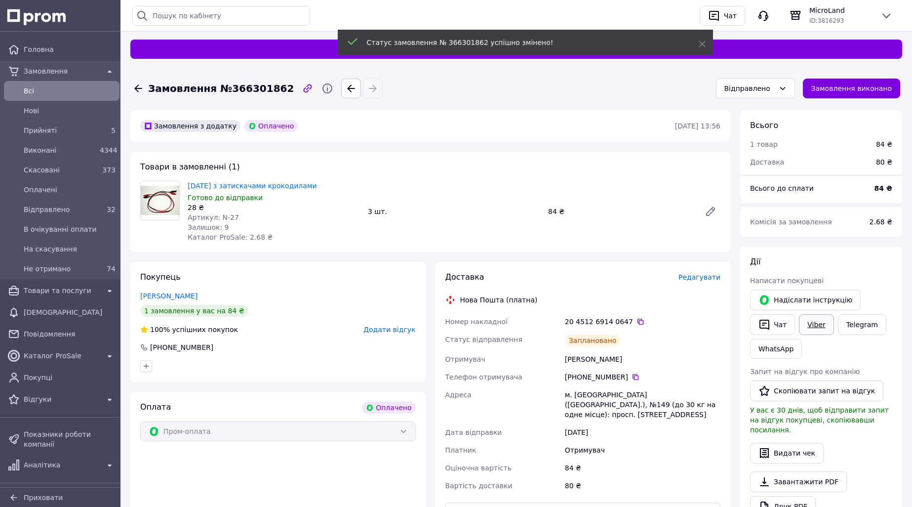
click at [812, 323] on link "Viber" at bounding box center [816, 324] width 35 height 21
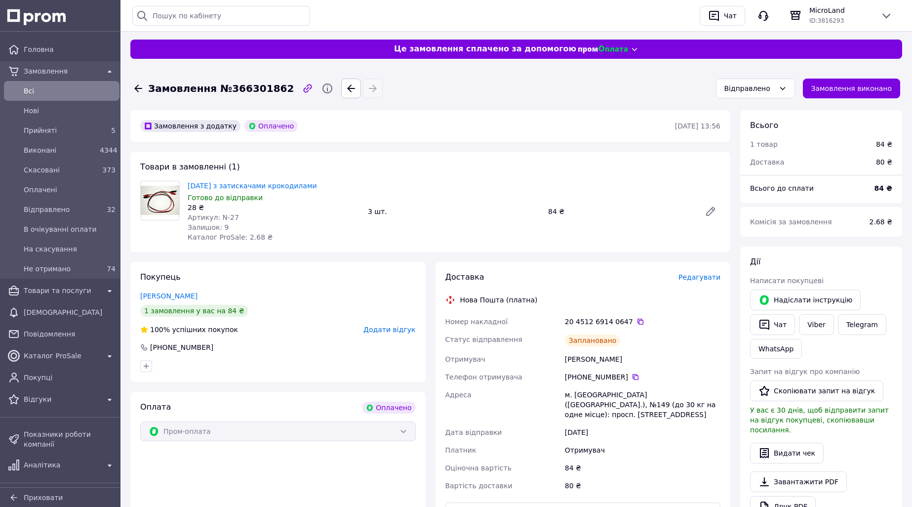
click at [262, 86] on span "Замовлення №366301862" at bounding box center [221, 88] width 146 height 14
copy span "366301862"
click at [636, 321] on icon at bounding box center [640, 321] width 8 height 8
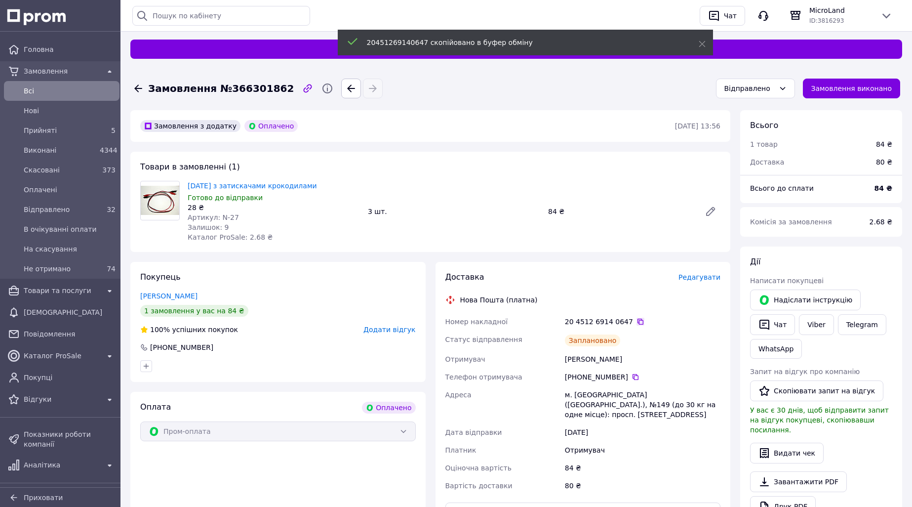
click at [636, 321] on icon at bounding box center [640, 321] width 8 height 8
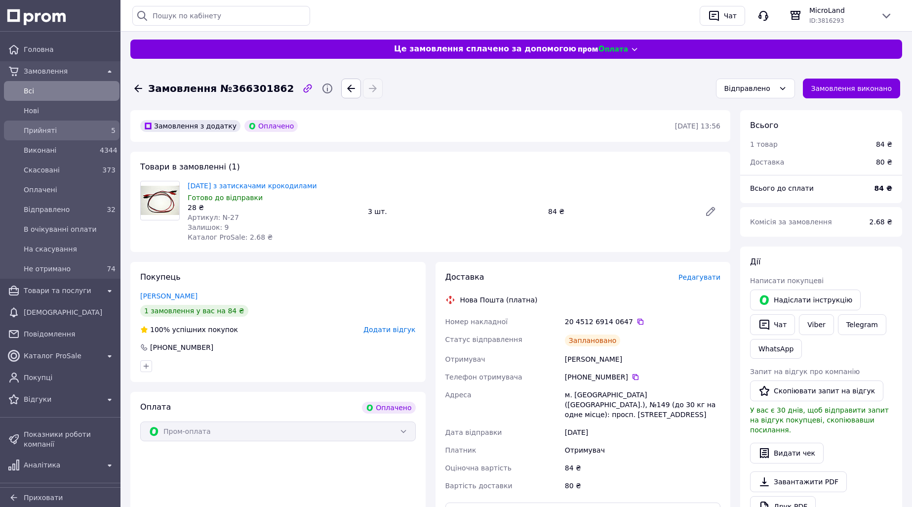
click at [102, 134] on div "5" at bounding box center [108, 130] width 16 height 10
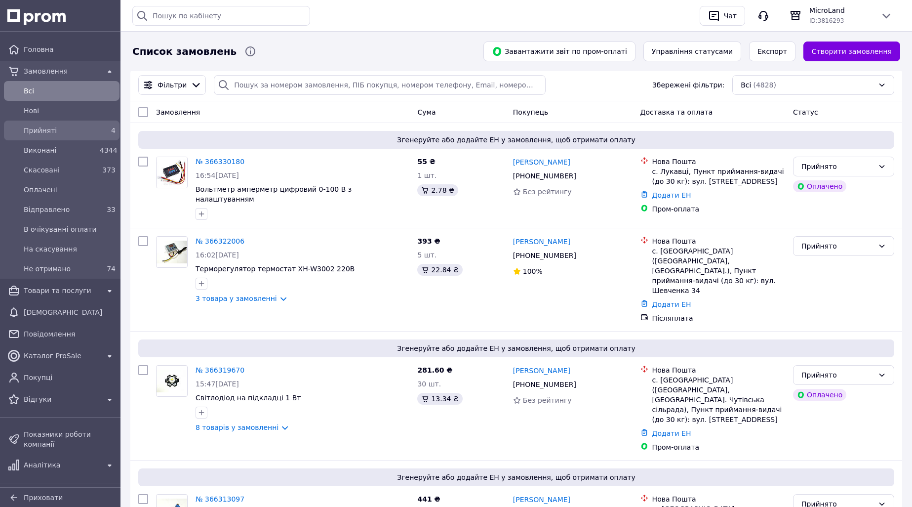
click at [100, 130] on div "4" at bounding box center [108, 130] width 16 height 10
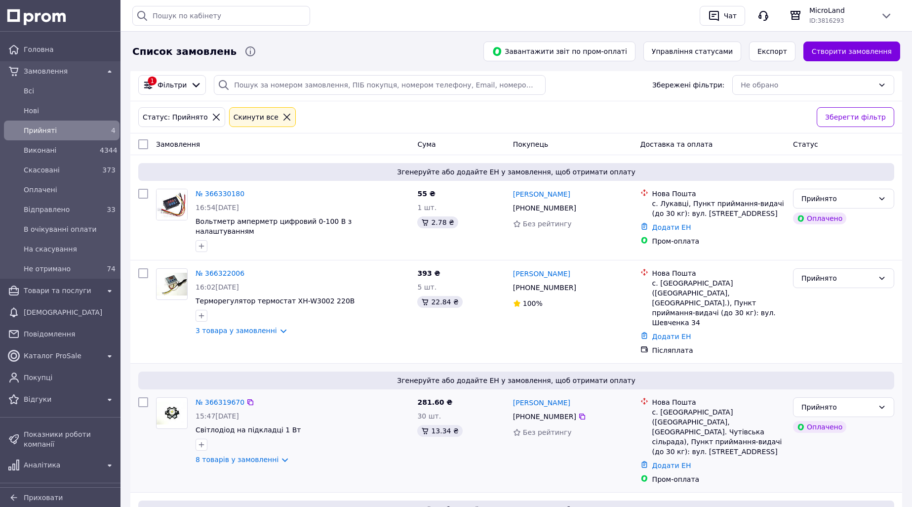
scroll to position [89, 0]
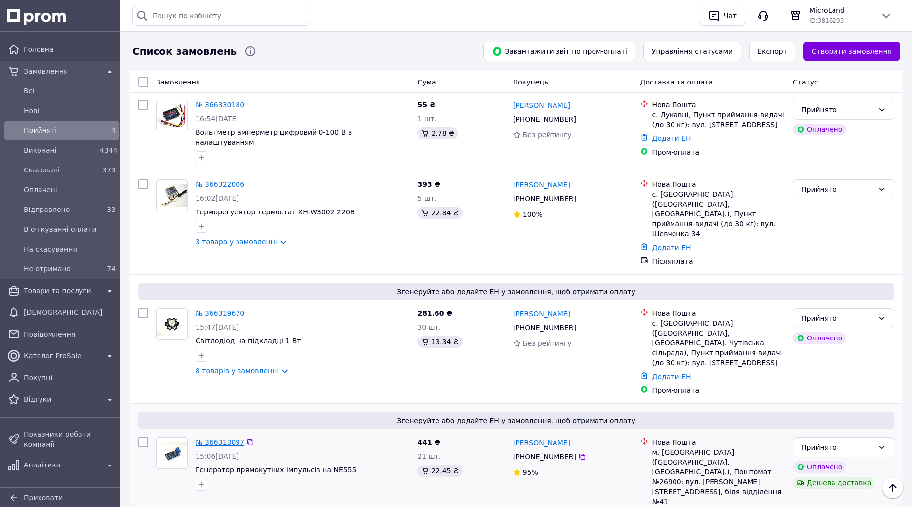
click at [234, 438] on link "№ 366313097" at bounding box center [220, 442] width 49 height 8
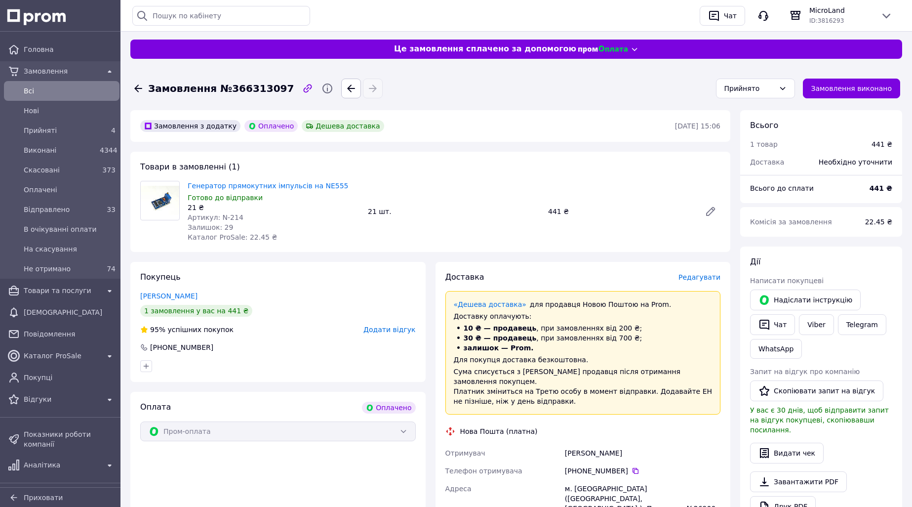
scroll to position [49, 0]
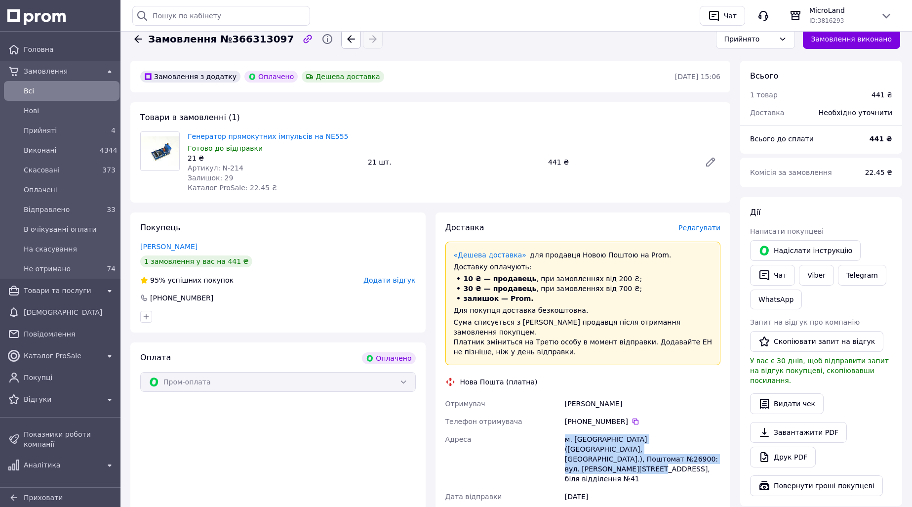
drag, startPoint x: 564, startPoint y: 427, endPoint x: 619, endPoint y: 453, distance: 60.5
click at [619, 453] on div "м. [GEOGRAPHIC_DATA] ([GEOGRAPHIC_DATA], [GEOGRAPHIC_DATA].), Поштомат №26900: …" at bounding box center [642, 458] width 159 height 57
copy div "м. [GEOGRAPHIC_DATA] ([GEOGRAPHIC_DATA], [GEOGRAPHIC_DATA].), Поштомат №26900: …"
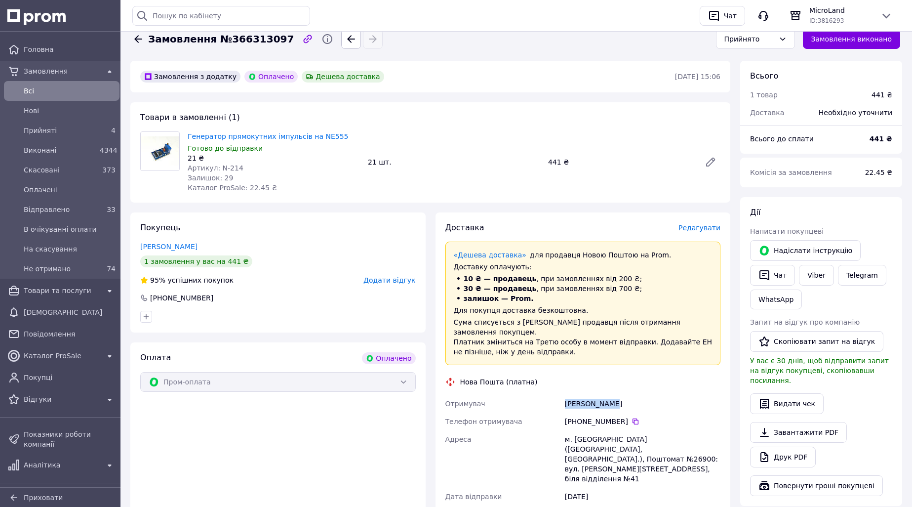
drag, startPoint x: 570, startPoint y: 393, endPoint x: 625, endPoint y: 392, distance: 54.8
click at [623, 395] on div "[PERSON_NAME]" at bounding box center [642, 404] width 159 height 18
copy div "[PERSON_NAME]"
click at [631, 417] on icon at bounding box center [635, 421] width 8 height 8
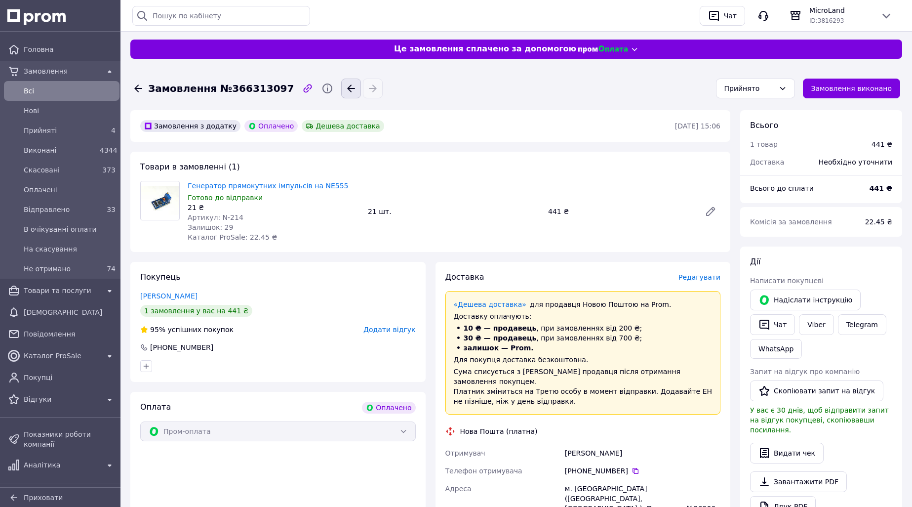
click at [345, 85] on icon "button" at bounding box center [351, 88] width 12 height 12
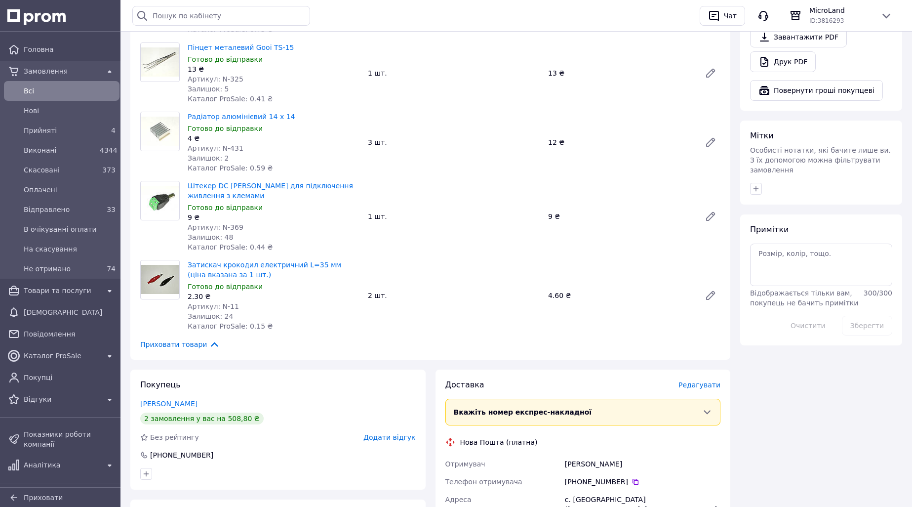
scroll to position [543, 0]
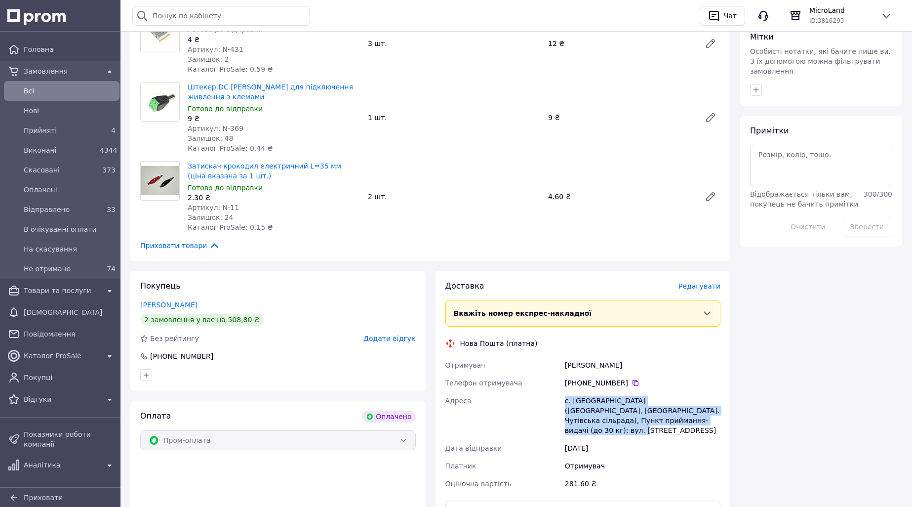
drag, startPoint x: 563, startPoint y: 400, endPoint x: 659, endPoint y: 421, distance: 97.9
click at [659, 421] on div "с. [GEOGRAPHIC_DATA] ([GEOGRAPHIC_DATA], [GEOGRAPHIC_DATA]. Чутівська сільрада)…" at bounding box center [642, 415] width 159 height 47
drag, startPoint x: 561, startPoint y: 364, endPoint x: 630, endPoint y: 362, distance: 68.2
click at [630, 362] on div "Отримувач [PERSON_NAME] Телефон отримувача [PHONE_NUMBER]   Адреса [PERSON_NAME…" at bounding box center [582, 424] width 279 height 136
click at [633, 385] on icon at bounding box center [635, 383] width 8 height 8
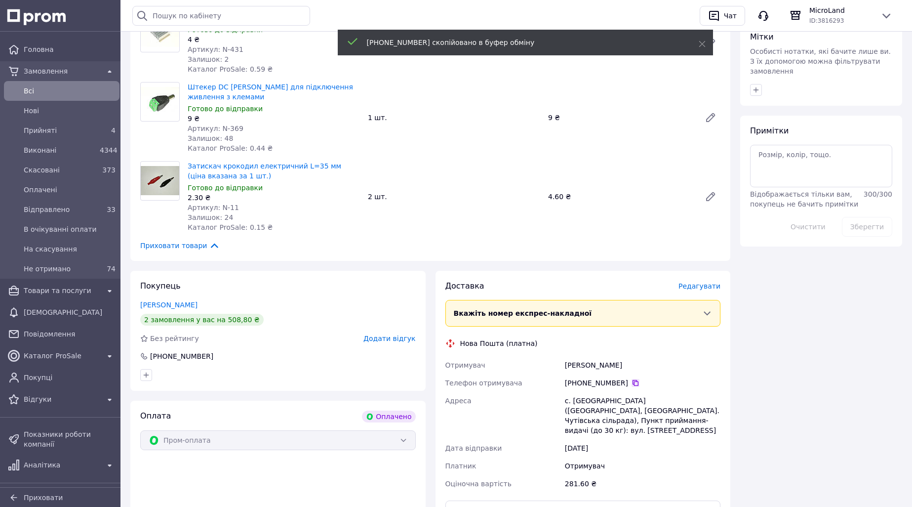
click at [632, 384] on icon at bounding box center [635, 383] width 8 height 8
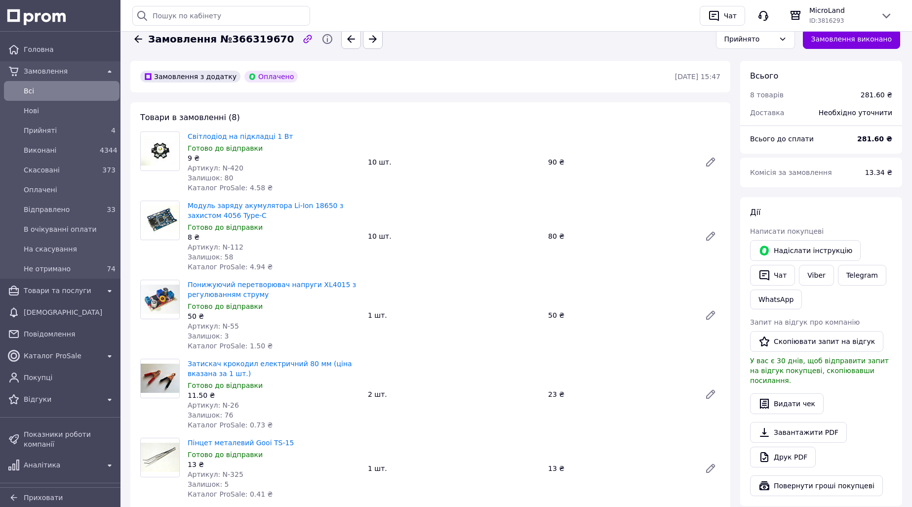
scroll to position [0, 0]
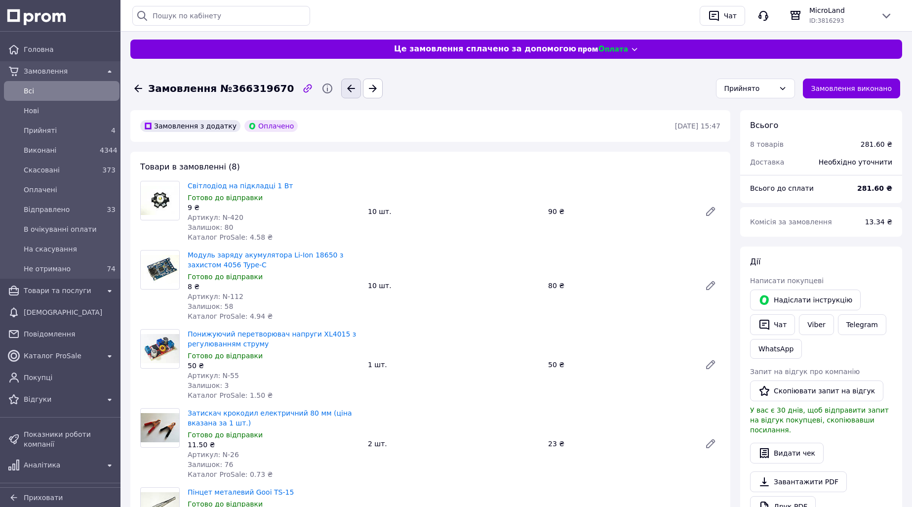
click at [345, 87] on icon "button" at bounding box center [351, 88] width 12 height 12
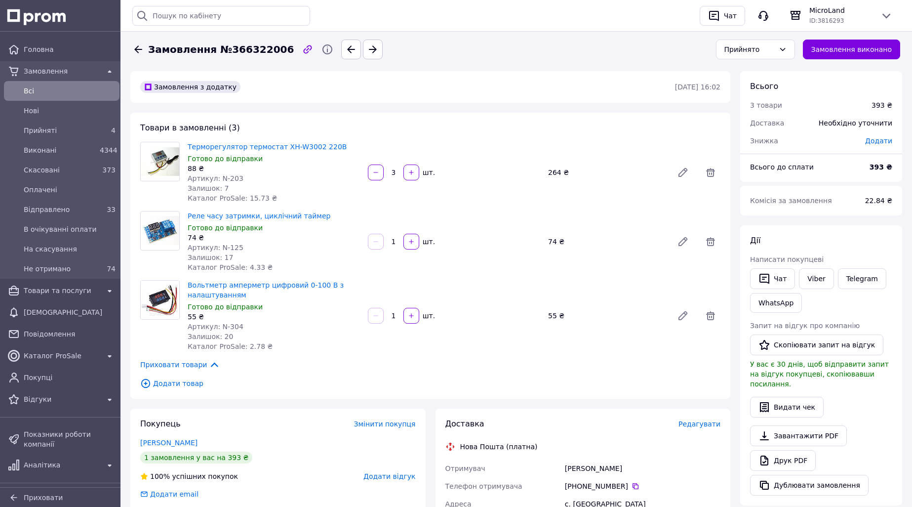
scroll to position [148, 0]
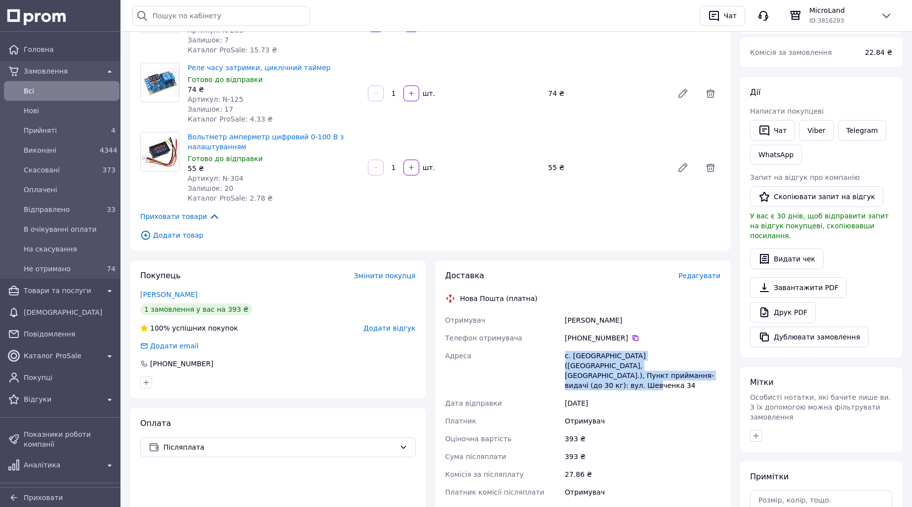
drag, startPoint x: 570, startPoint y: 354, endPoint x: 618, endPoint y: 372, distance: 50.8
click at [618, 372] on div "с. [GEOGRAPHIC_DATA] ([GEOGRAPHIC_DATA], [GEOGRAPHIC_DATA].), Пункт приймання-в…" at bounding box center [642, 370] width 159 height 47
drag, startPoint x: 566, startPoint y: 319, endPoint x: 621, endPoint y: 324, distance: 55.0
click at [621, 324] on div "[PERSON_NAME]" at bounding box center [642, 320] width 159 height 18
click at [632, 336] on icon at bounding box center [635, 338] width 6 height 6
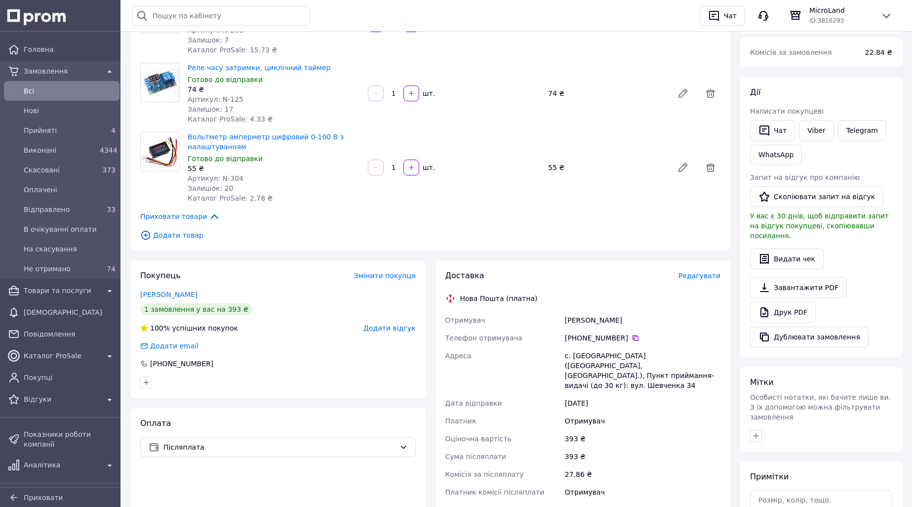
scroll to position [0, 0]
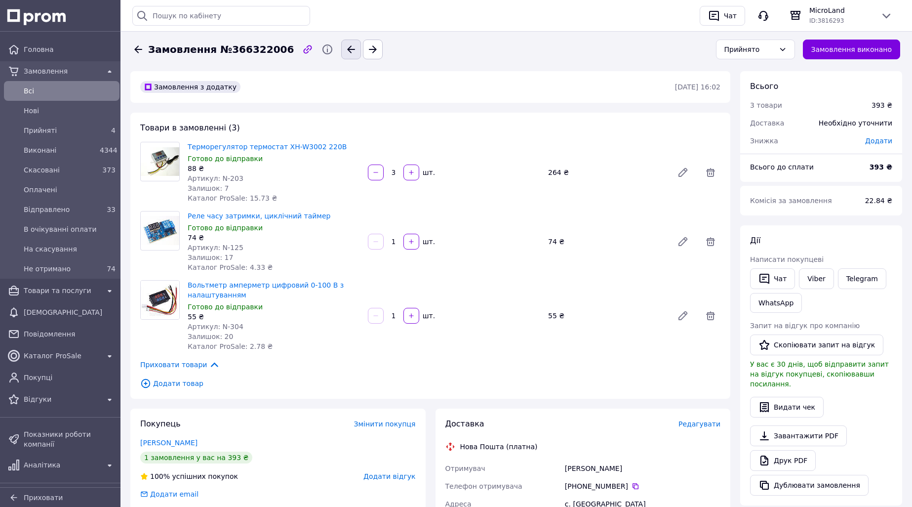
click at [345, 47] on icon "button" at bounding box center [351, 49] width 12 height 12
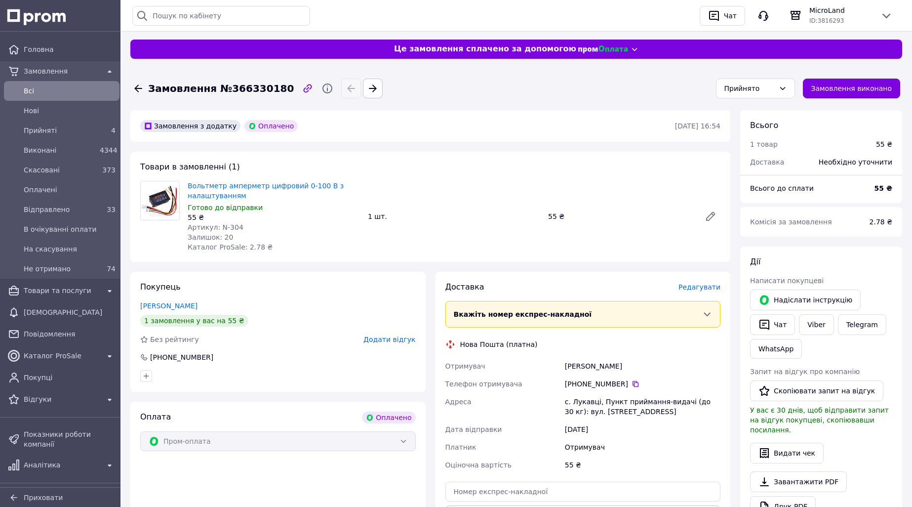
drag, startPoint x: 564, startPoint y: 404, endPoint x: 661, endPoint y: 412, distance: 97.1
click at [663, 412] on div "с. Лукавці, Пункт приймання-видачі (до 30 кг): вул. [STREET_ADDRESS]" at bounding box center [642, 407] width 159 height 28
drag, startPoint x: 563, startPoint y: 366, endPoint x: 643, endPoint y: 362, distance: 80.1
click at [643, 362] on div "[PERSON_NAME]" at bounding box center [642, 366] width 159 height 18
click at [632, 383] on icon at bounding box center [635, 384] width 8 height 8
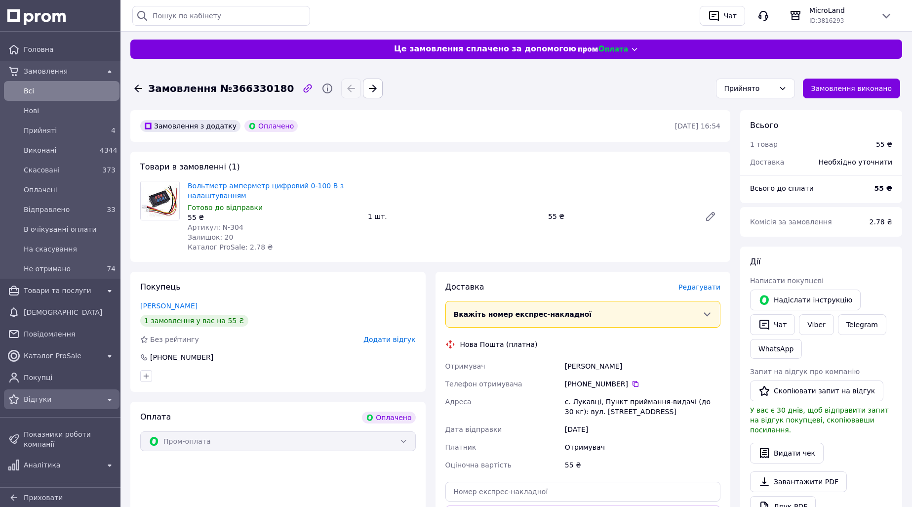
click at [46, 397] on span "Відгуки" at bounding box center [62, 399] width 76 height 10
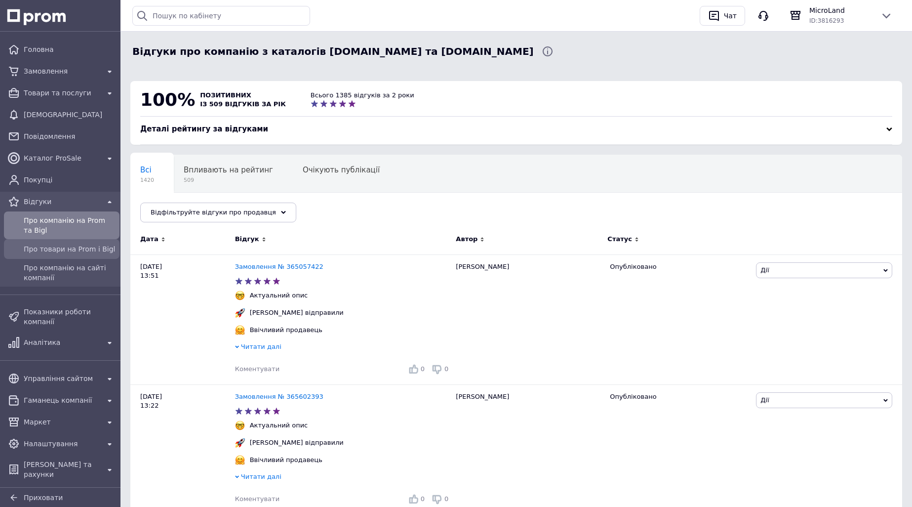
click at [61, 249] on span "Про товари на Prom і Bigl" at bounding box center [70, 249] width 92 height 10
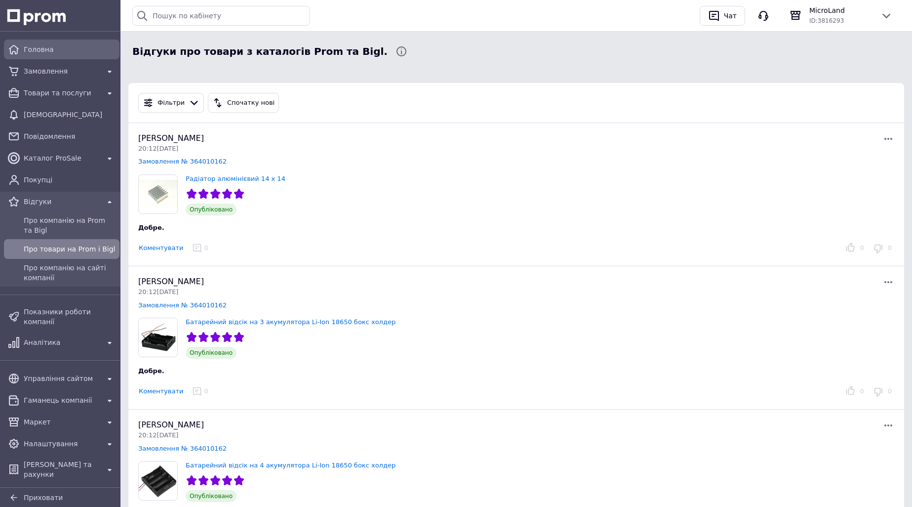
click at [40, 51] on span "Головна" at bounding box center [70, 49] width 92 height 10
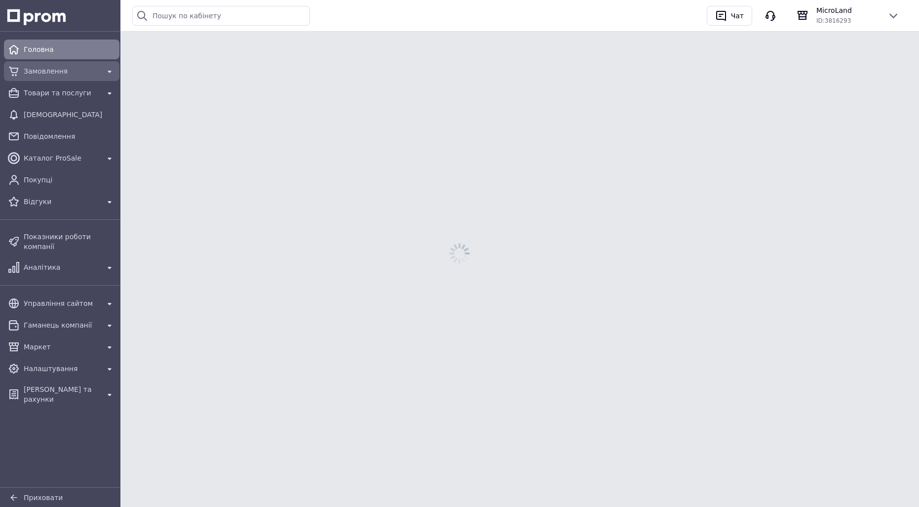
click at [49, 62] on link "Замовлення" at bounding box center [61, 71] width 123 height 20
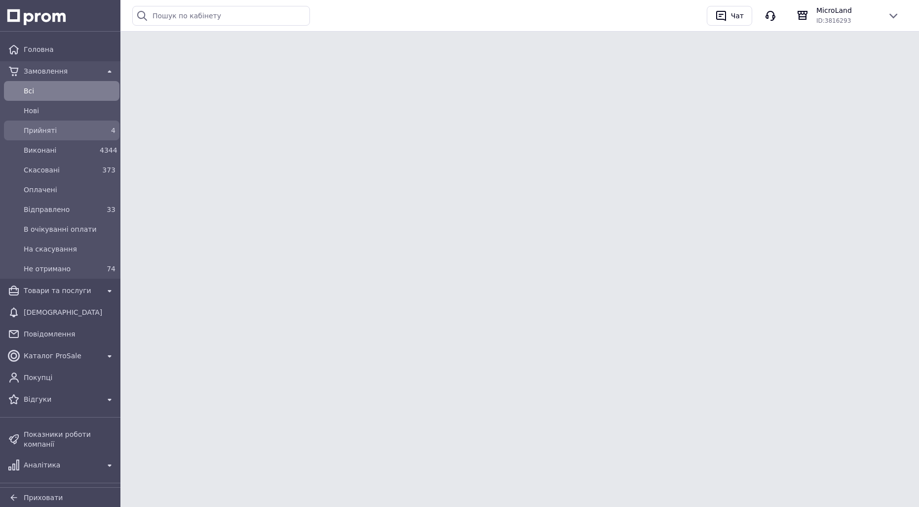
click at [58, 124] on div "Прийняті" at bounding box center [60, 130] width 76 height 14
